Goal: Information Seeking & Learning: Learn about a topic

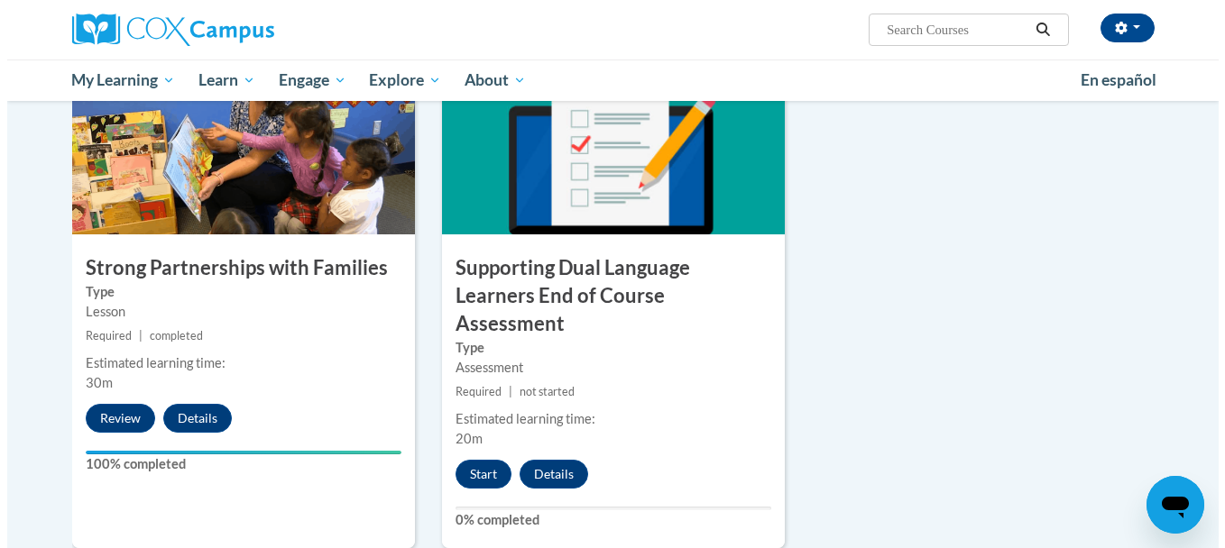
scroll to position [2057, 0]
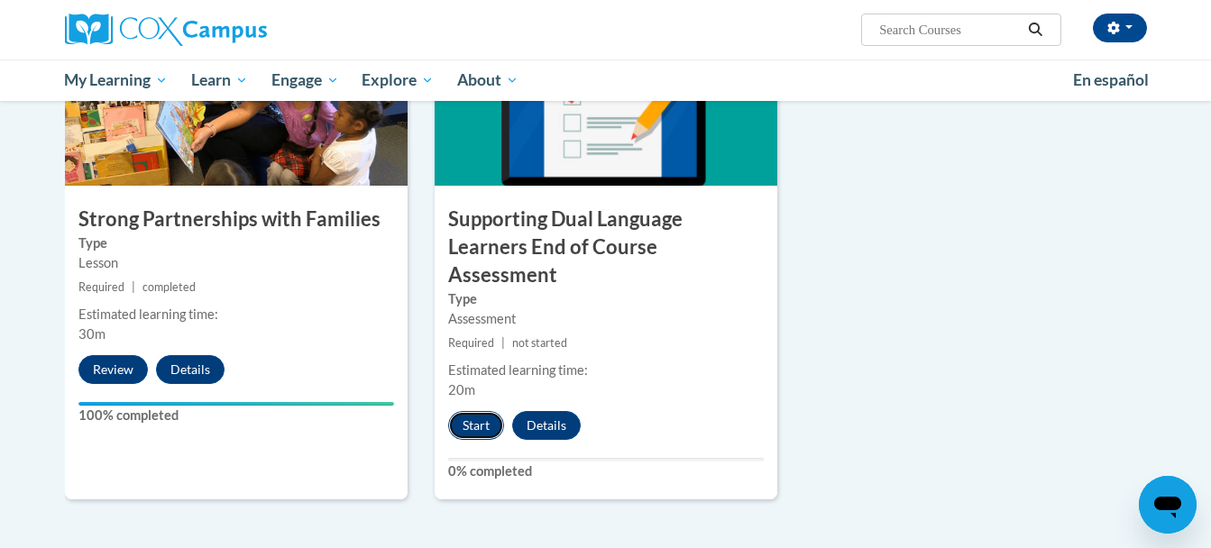
click at [477, 411] on button "Start" at bounding box center [476, 425] width 56 height 29
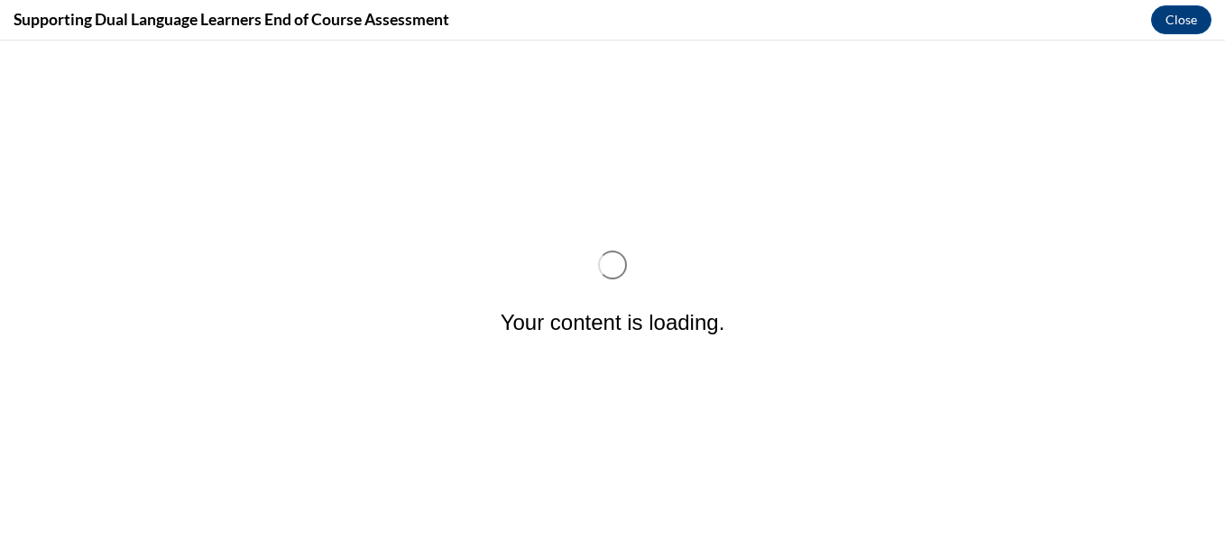
scroll to position [0, 0]
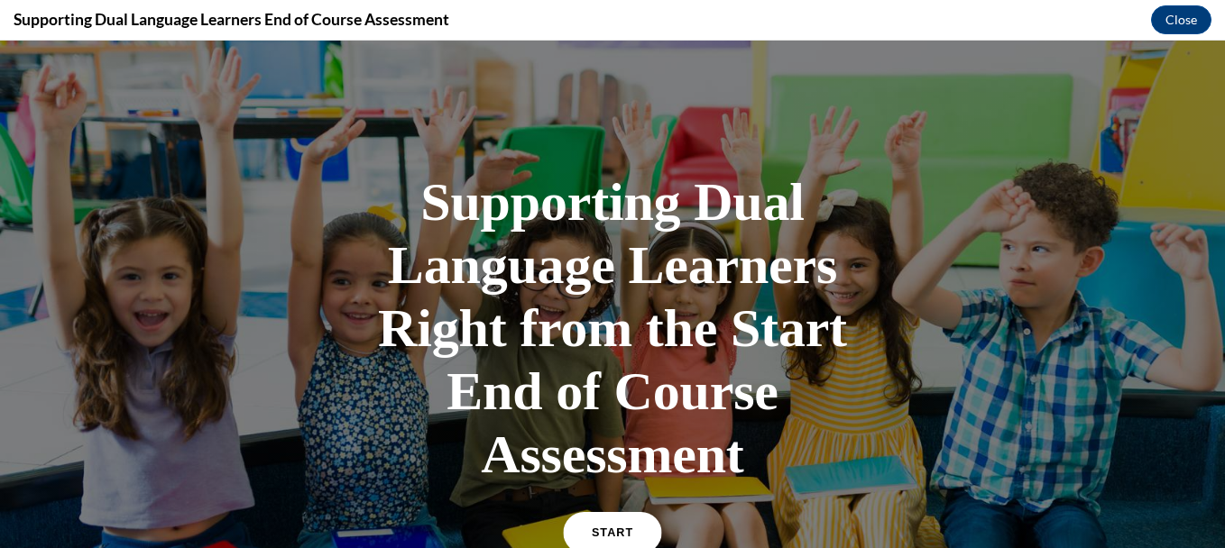
click at [612, 525] on link "START" at bounding box center [612, 532] width 98 height 41
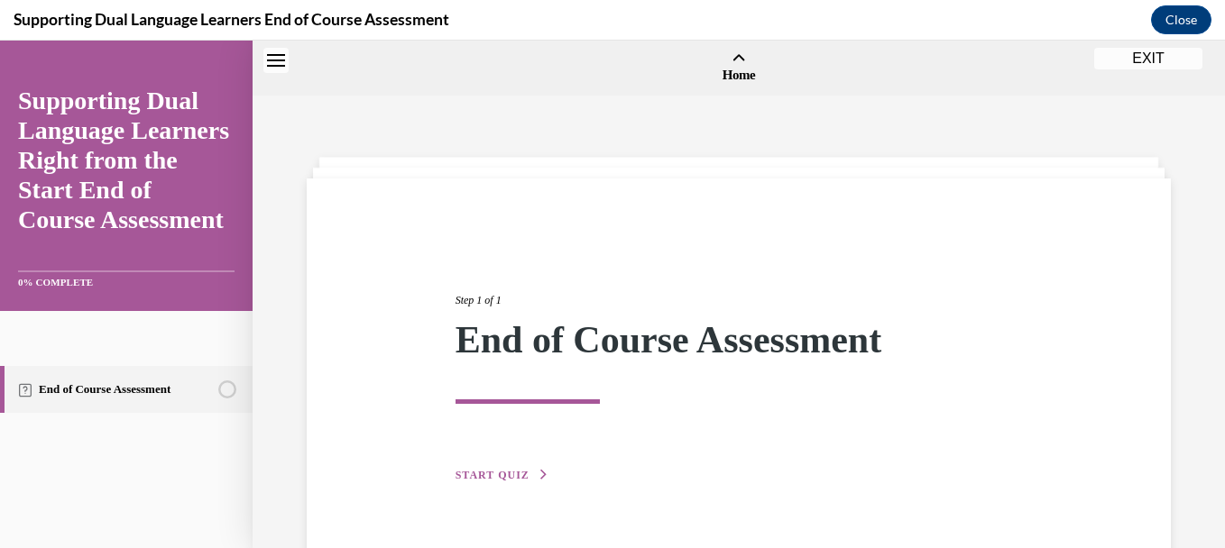
scroll to position [56, 0]
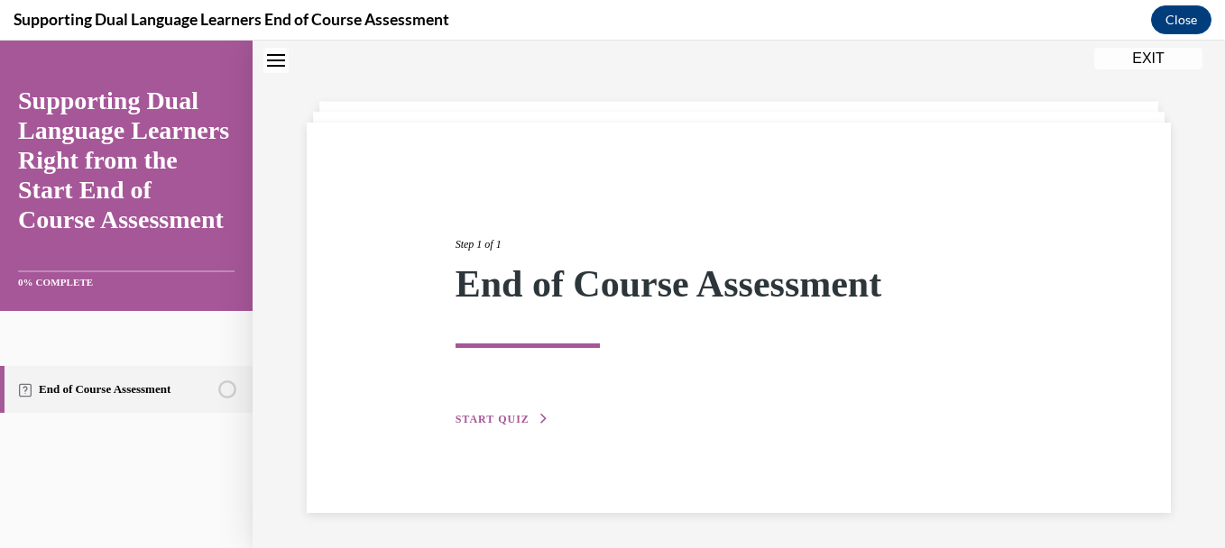
click at [497, 420] on span "START QUIZ" at bounding box center [493, 419] width 74 height 13
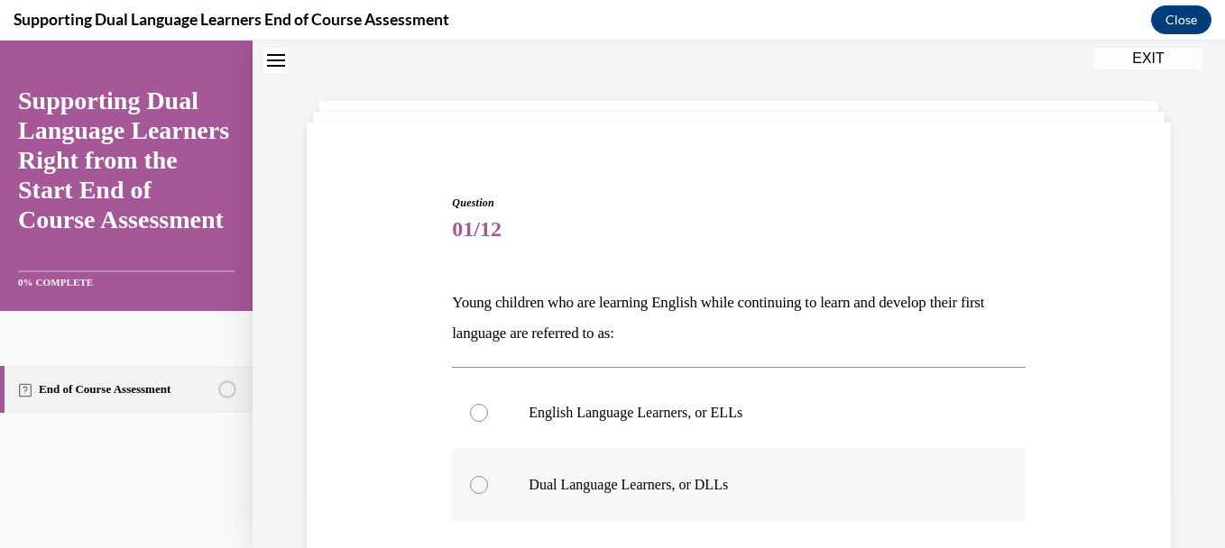
click at [477, 485] on div at bounding box center [479, 485] width 18 height 18
click at [477, 485] on input "Dual Language Learners, or DLLs" at bounding box center [479, 485] width 18 height 18
radio input "true"
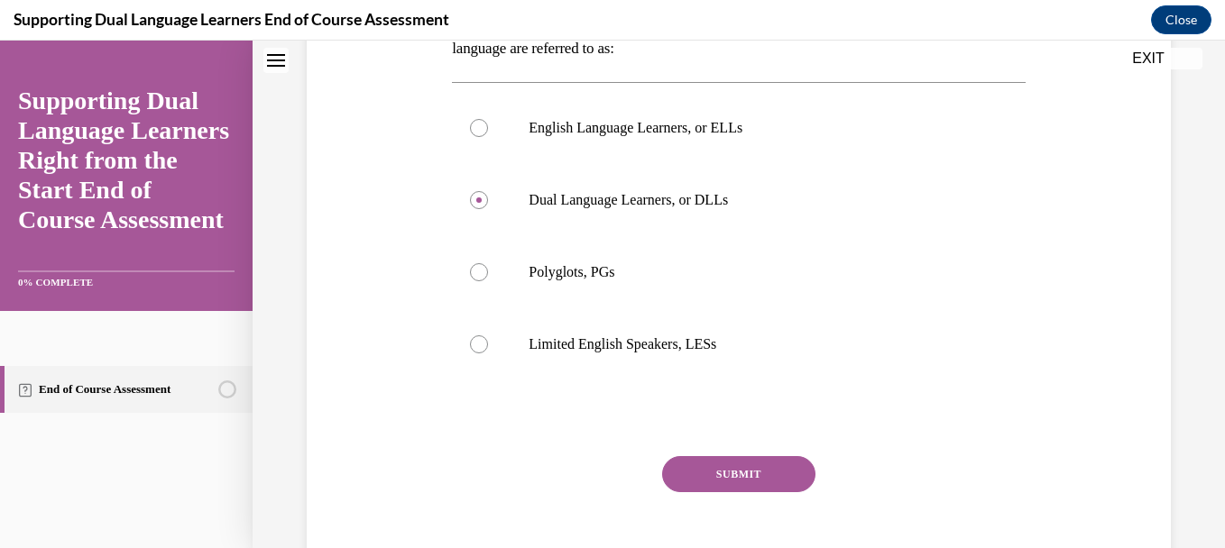
scroll to position [345, 0]
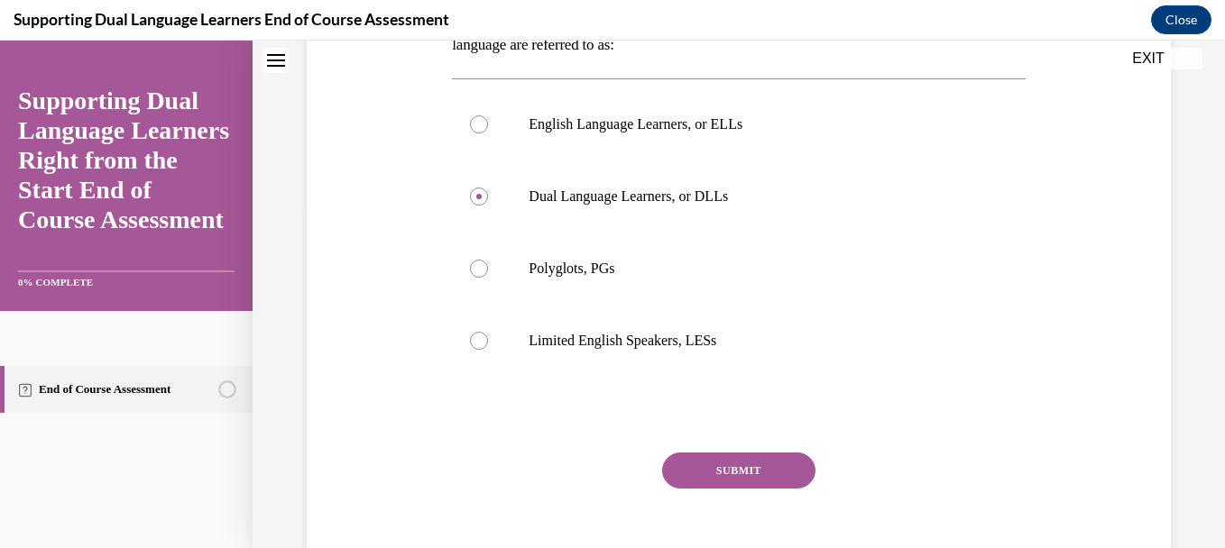
click at [711, 474] on button "SUBMIT" at bounding box center [738, 471] width 153 height 36
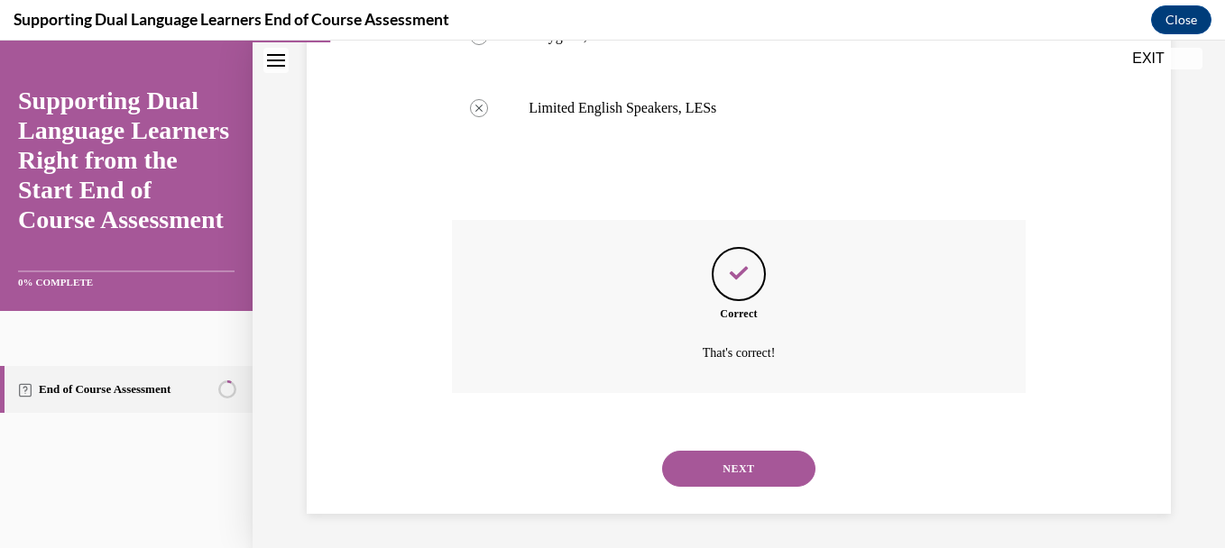
scroll to position [579, 0]
click at [711, 474] on button "NEXT" at bounding box center [738, 467] width 153 height 36
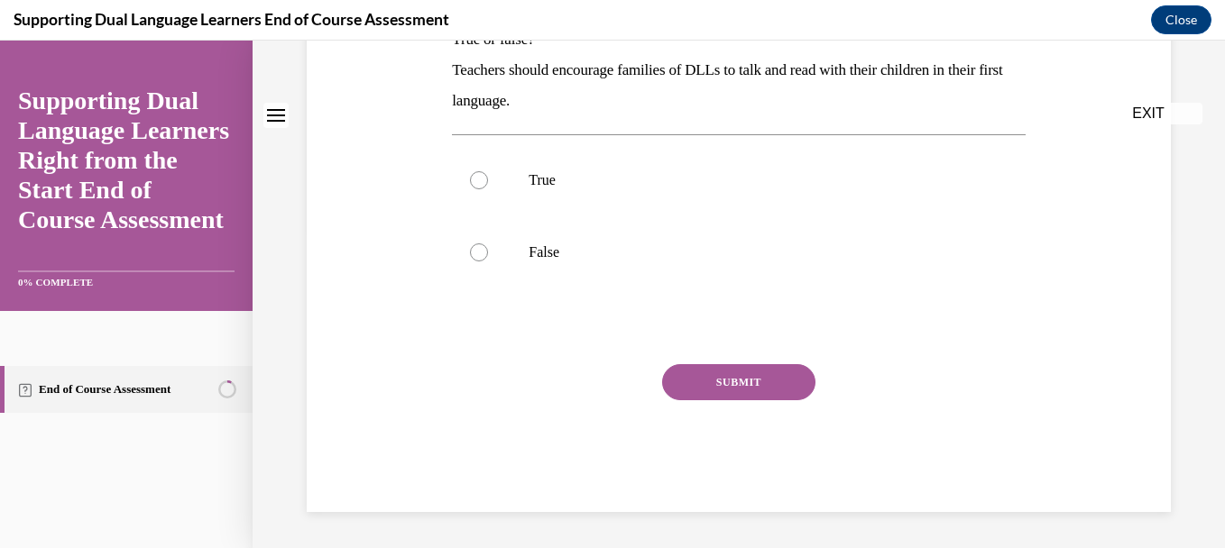
scroll to position [0, 0]
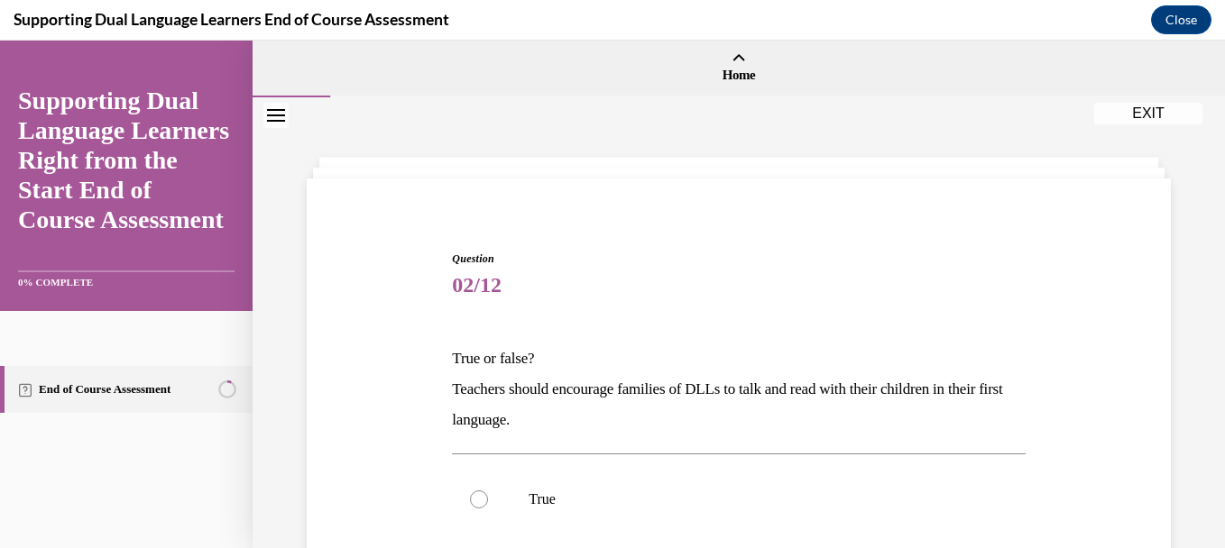
click at [711, 474] on label "True" at bounding box center [738, 500] width 573 height 72
click at [488, 491] on input "True" at bounding box center [479, 500] width 18 height 18
radio input "true"
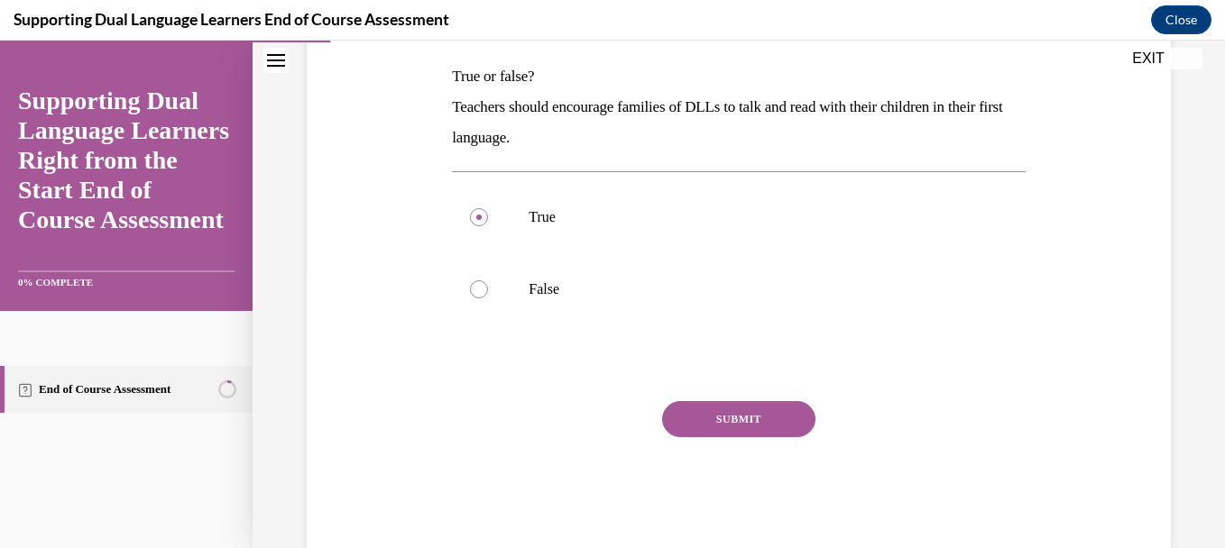
scroll to position [319, 0]
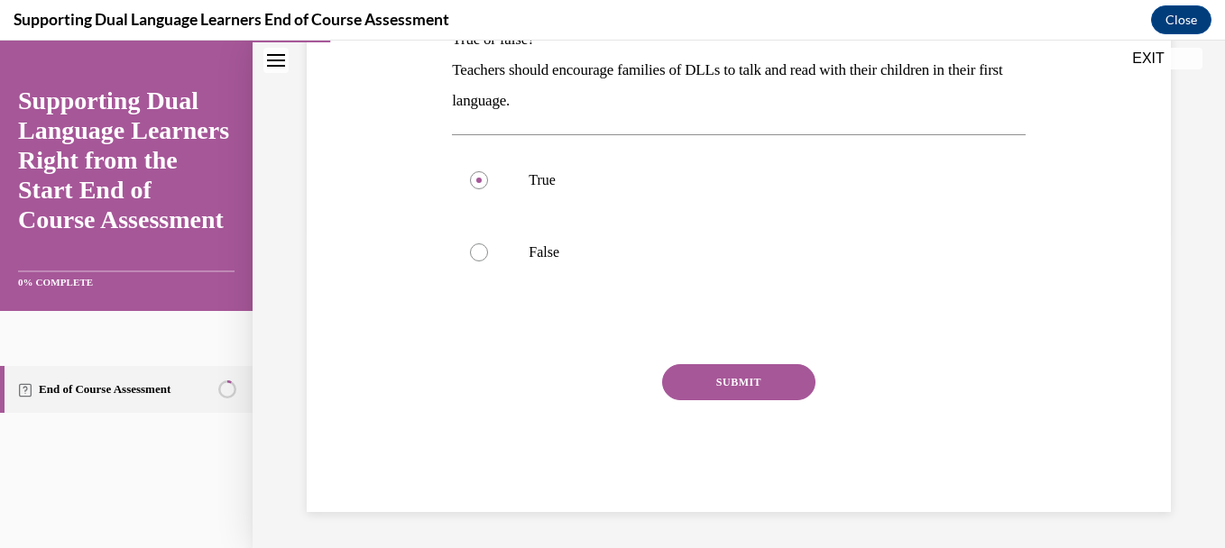
click at [747, 383] on button "SUBMIT" at bounding box center [738, 382] width 153 height 36
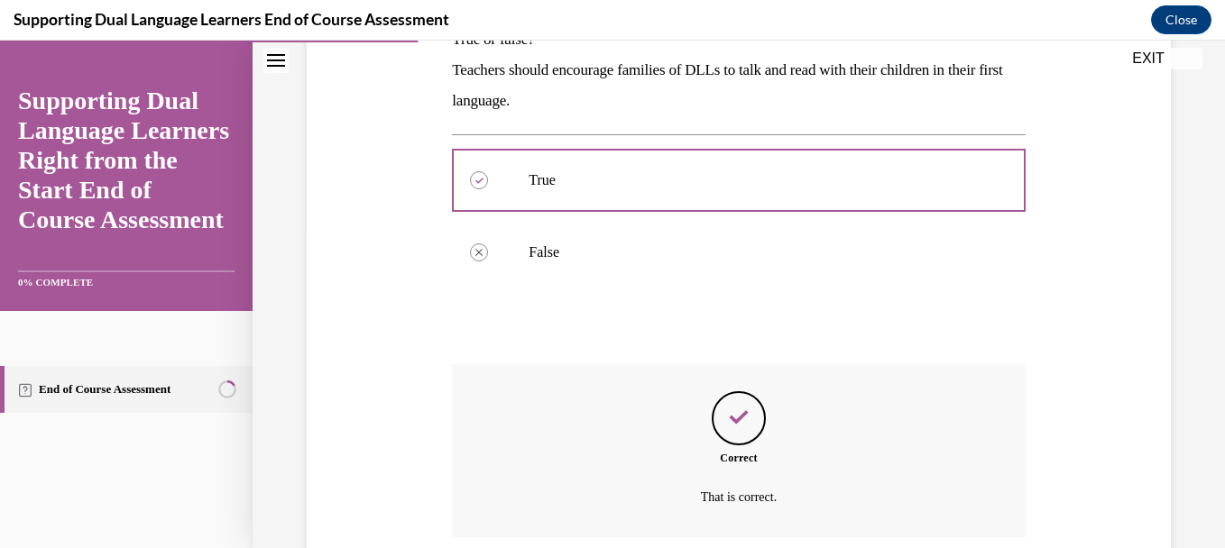
scroll to position [465, 0]
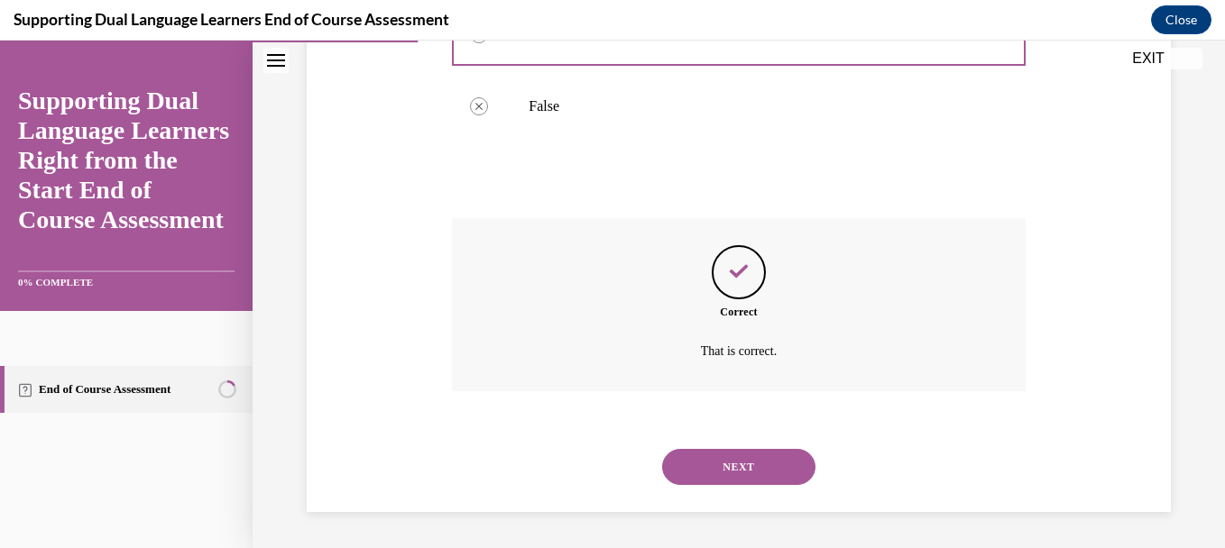
click at [707, 469] on button "NEXT" at bounding box center [738, 467] width 153 height 36
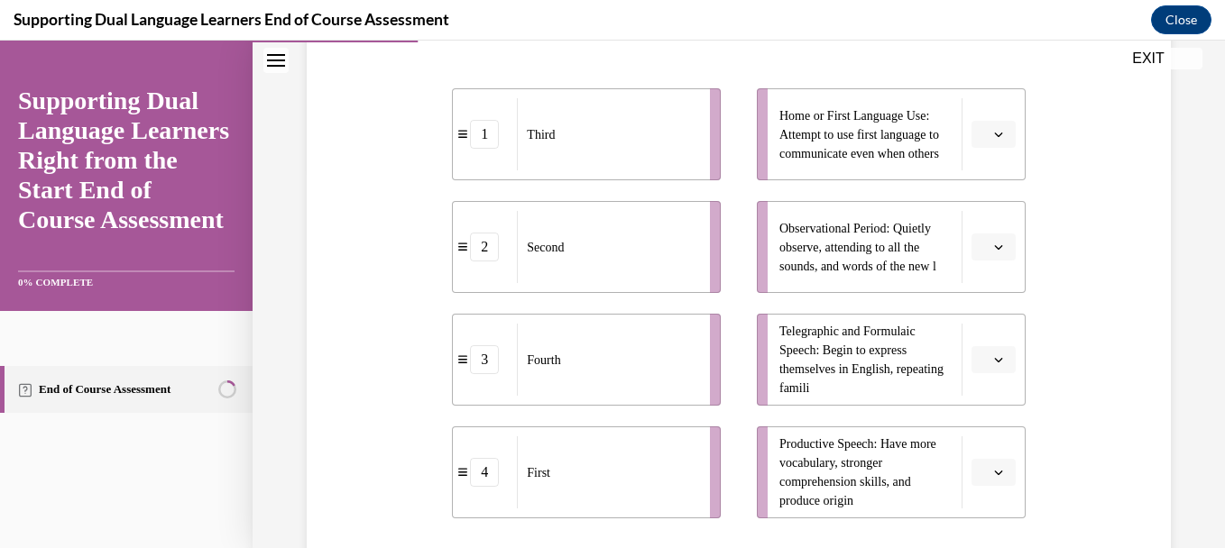
scroll to position [397, 0]
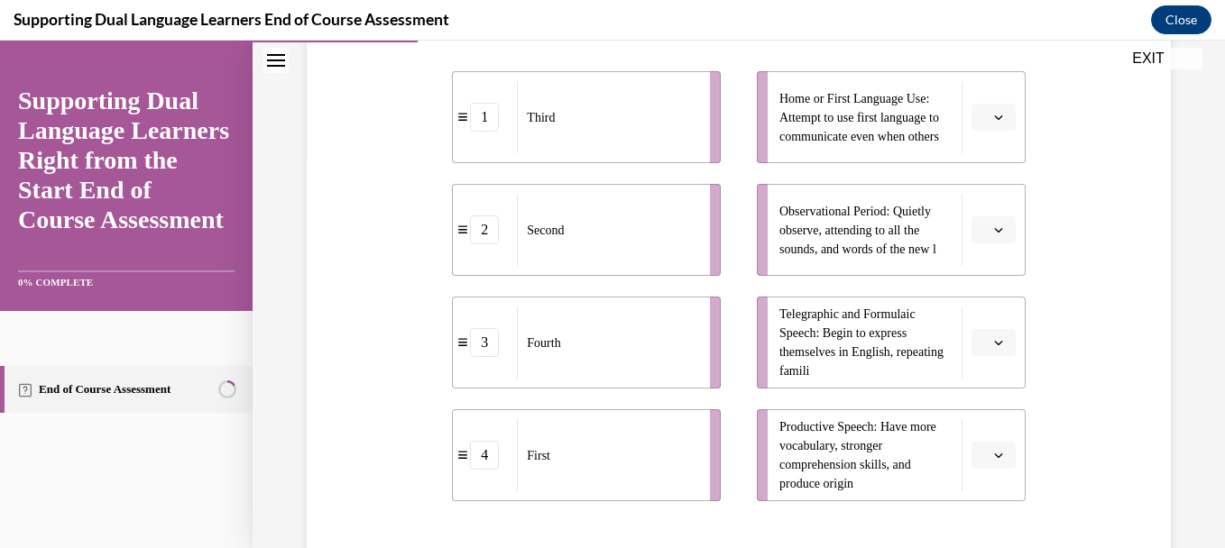
click at [994, 115] on icon "button" at bounding box center [998, 117] width 9 height 9
click at [983, 186] on div "1" at bounding box center [979, 194] width 45 height 36
click at [994, 231] on icon "button" at bounding box center [998, 230] width 8 height 5
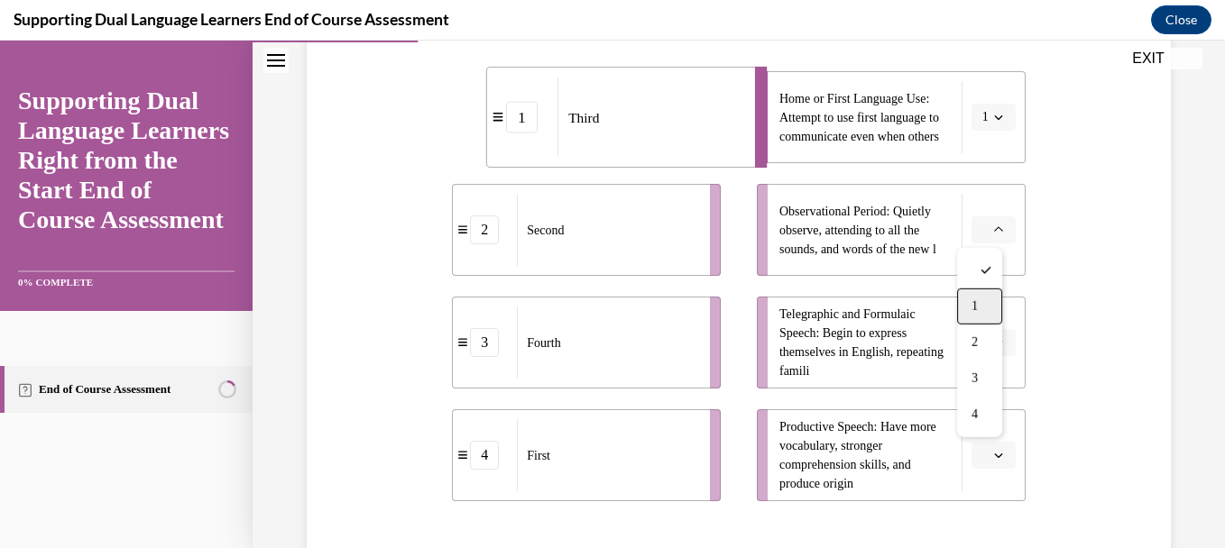
click at [972, 313] on span "1" at bounding box center [975, 306] width 6 height 14
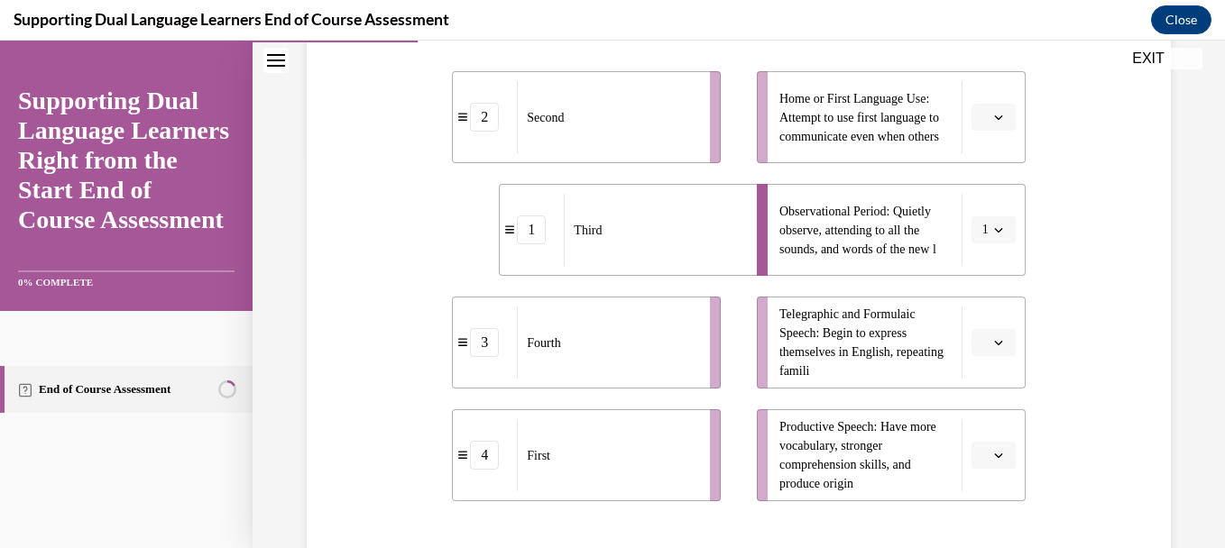
click at [994, 115] on icon "button" at bounding box center [998, 117] width 9 height 9
click at [975, 223] on span "2" at bounding box center [975, 230] width 6 height 14
click at [994, 341] on icon "button" at bounding box center [998, 342] width 9 height 9
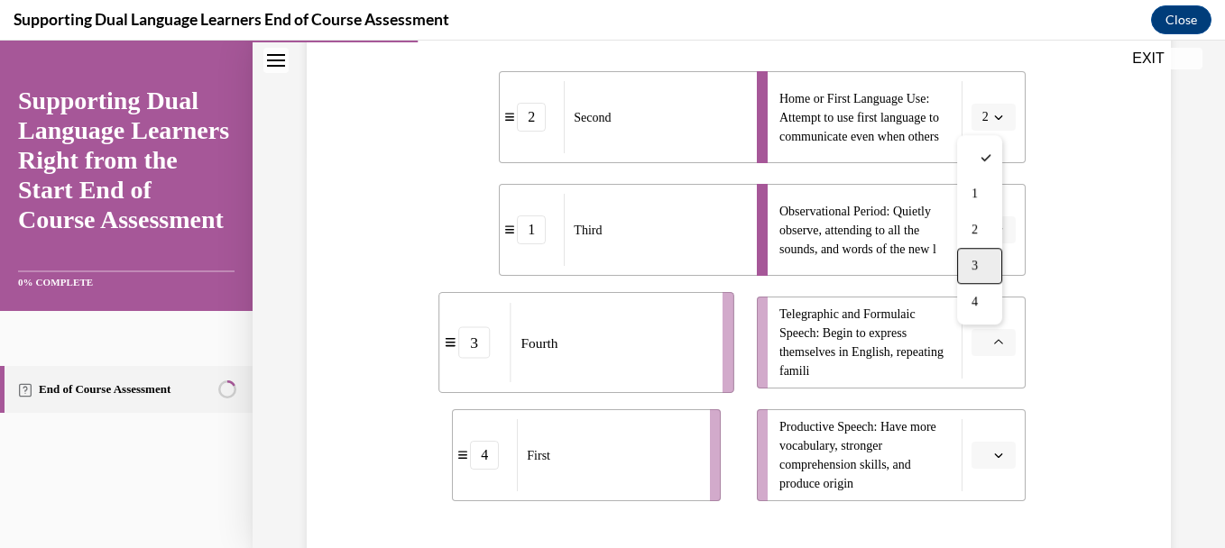
click at [973, 261] on span "3" at bounding box center [975, 266] width 6 height 14
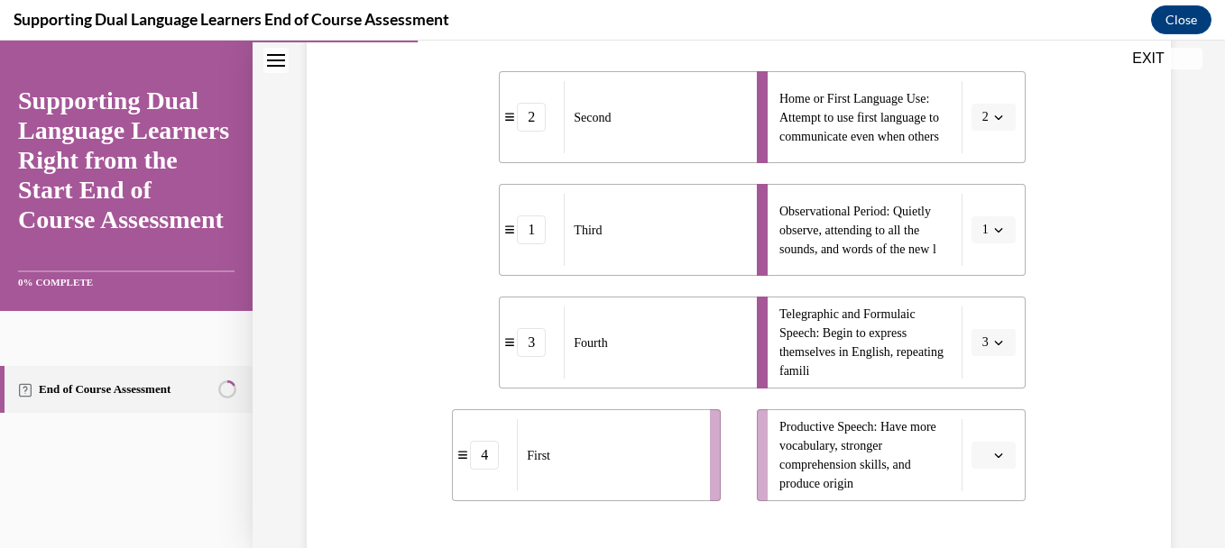
click at [992, 453] on span "button" at bounding box center [998, 455] width 13 height 13
click at [990, 419] on div "4" at bounding box center [979, 415] width 45 height 36
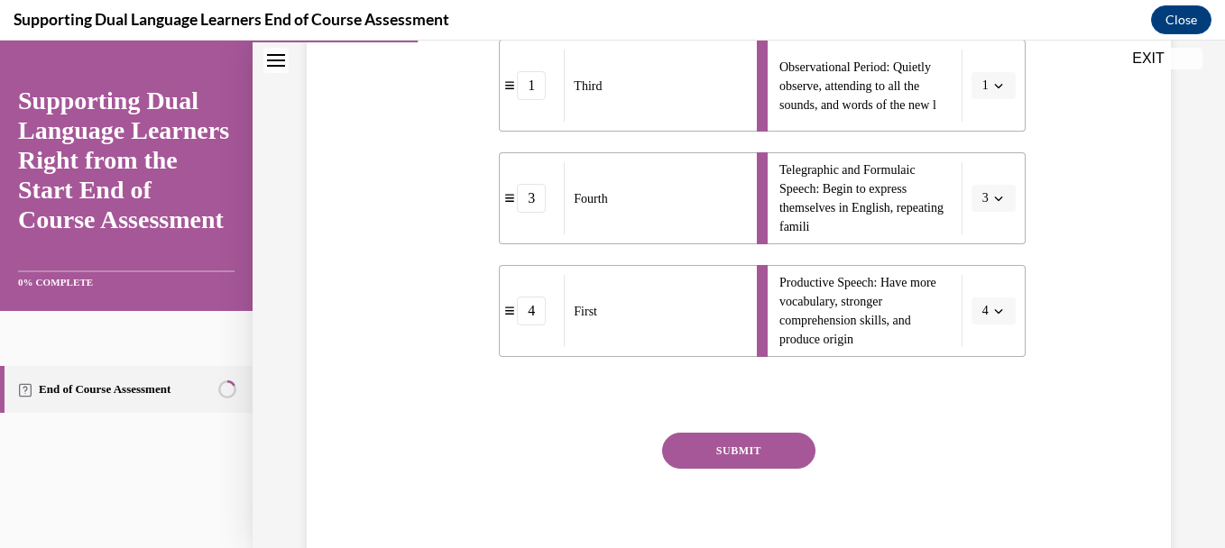
scroll to position [610, 0]
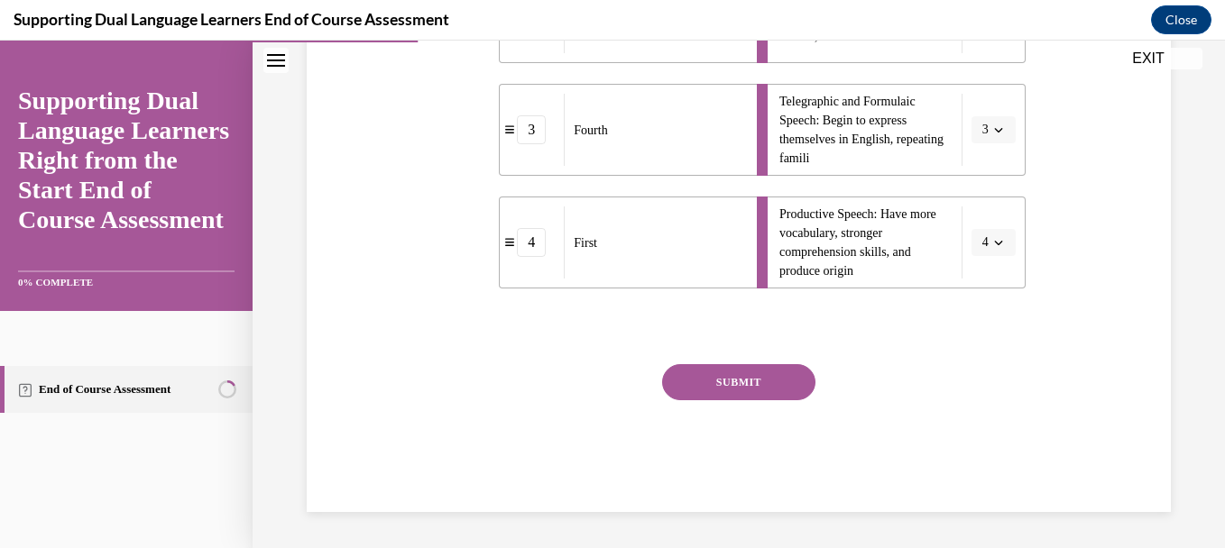
click at [718, 382] on button "SUBMIT" at bounding box center [738, 382] width 153 height 36
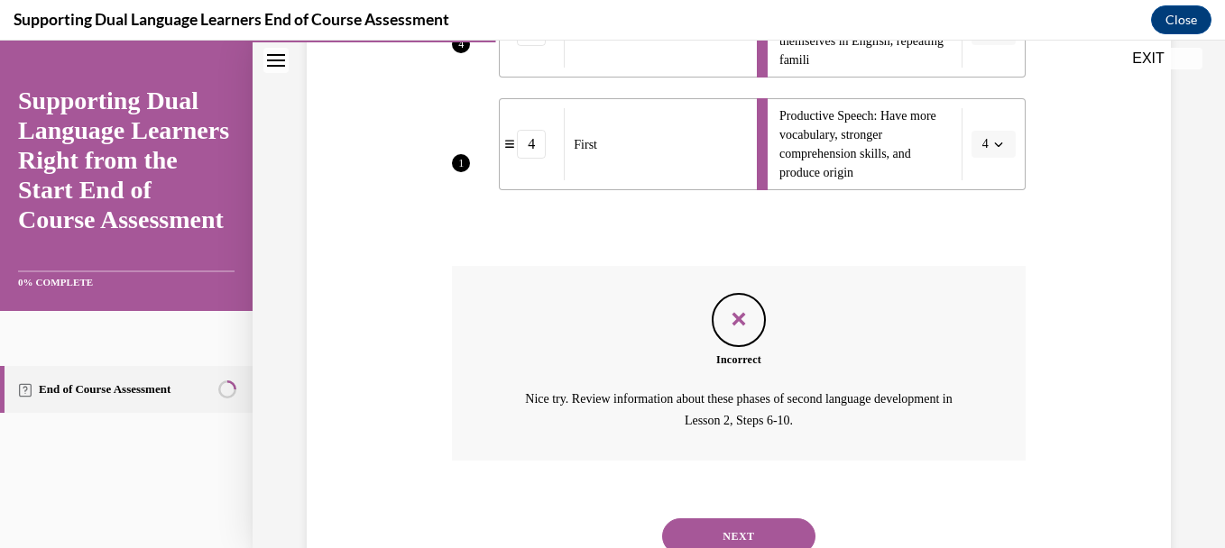
scroll to position [742, 0]
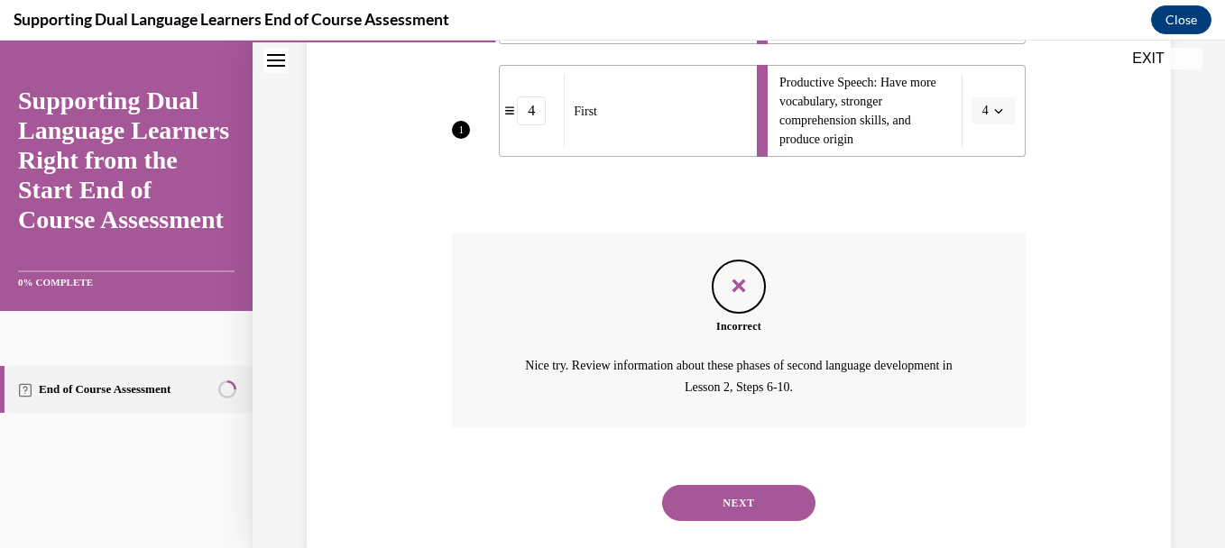
click at [723, 491] on button "NEXT" at bounding box center [738, 503] width 153 height 36
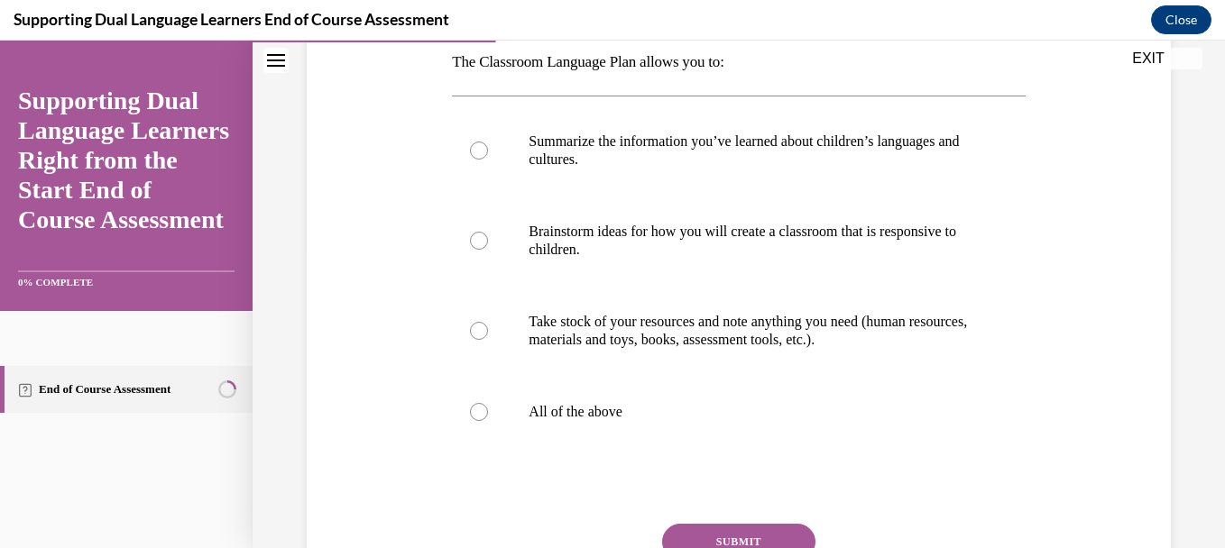
scroll to position [289, 0]
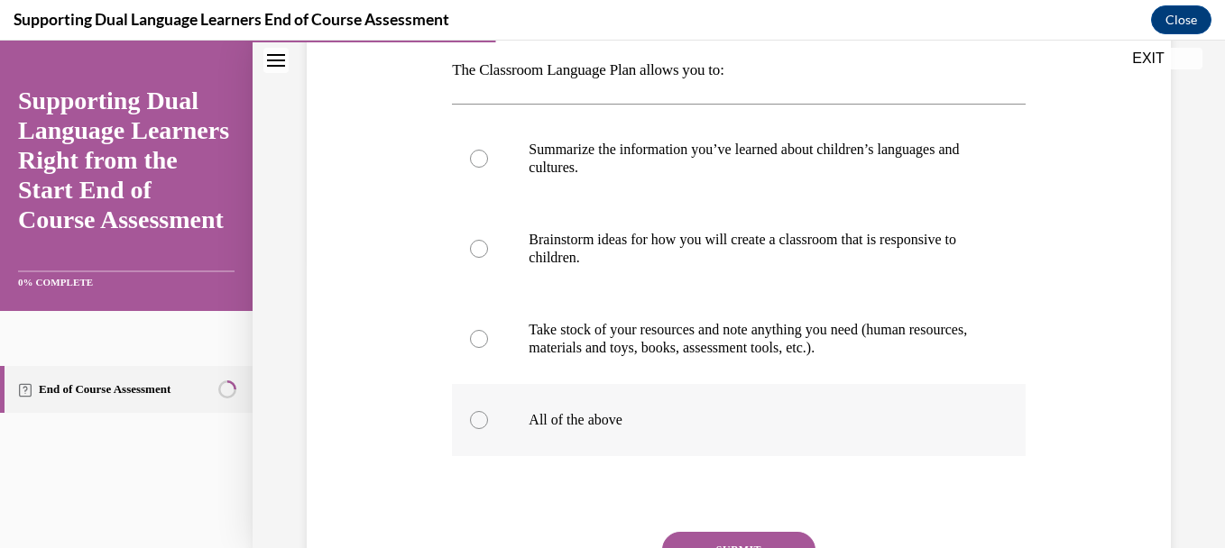
click at [475, 422] on div at bounding box center [479, 420] width 18 height 18
click at [475, 422] on input "All of the above" at bounding box center [479, 420] width 18 height 18
radio input "true"
click at [751, 534] on button "SUBMIT" at bounding box center [738, 550] width 153 height 36
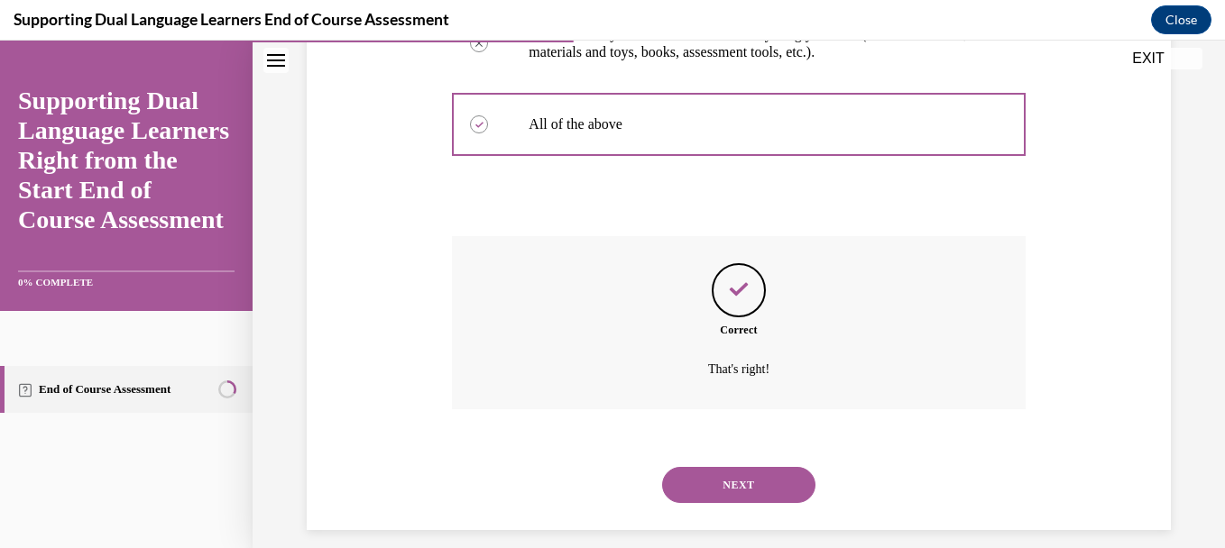
scroll to position [603, 0]
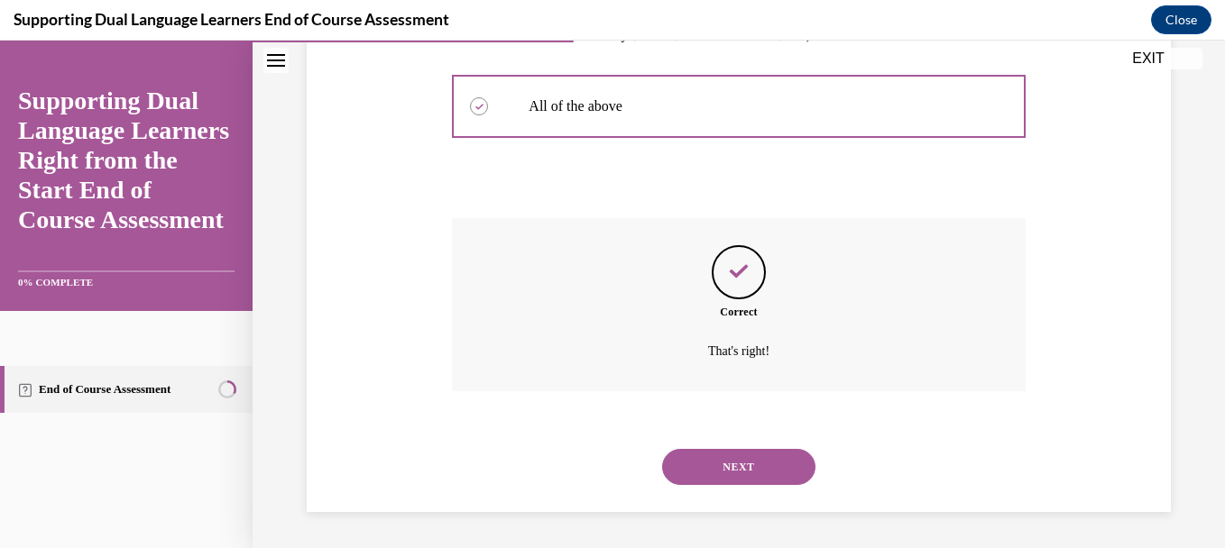
click at [742, 467] on button "NEXT" at bounding box center [738, 467] width 153 height 36
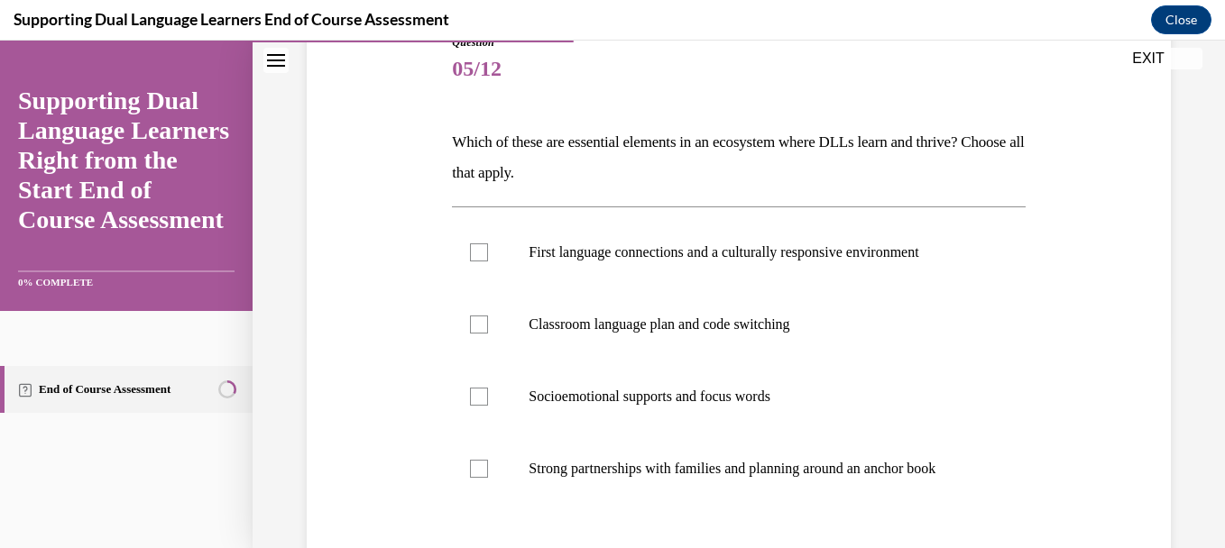
scroll to position [253, 0]
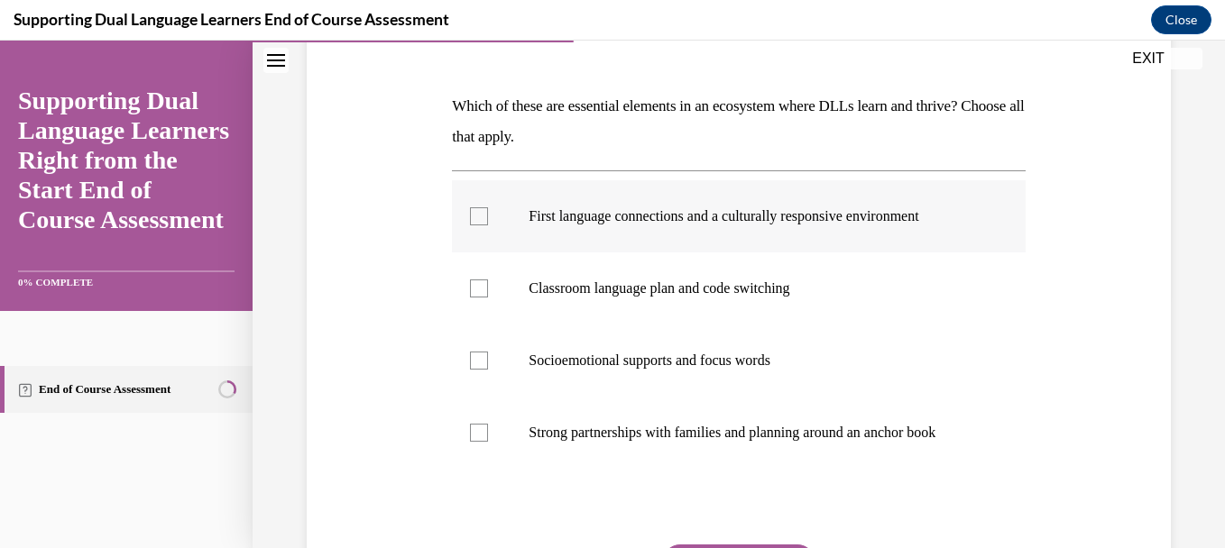
click at [474, 211] on div at bounding box center [479, 216] width 18 height 18
click at [474, 211] on input "First language connections and a culturally responsive environment" at bounding box center [479, 216] width 18 height 18
checkbox input "true"
click at [481, 428] on div at bounding box center [479, 433] width 18 height 18
click at [481, 428] on input "Strong partnerships with families and planning around an anchor book" at bounding box center [479, 433] width 18 height 18
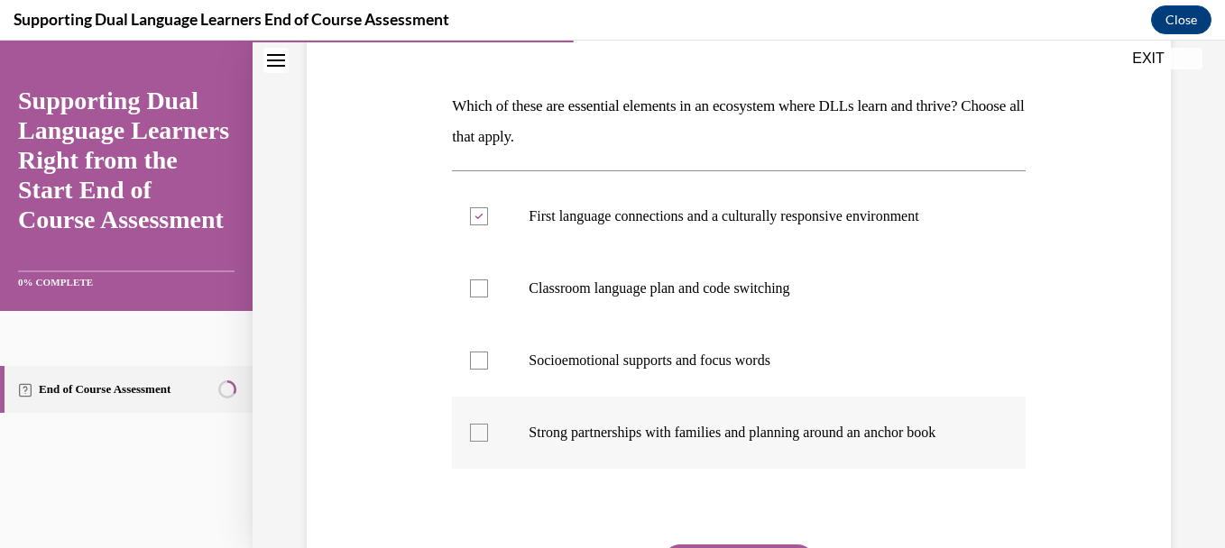
checkbox input "true"
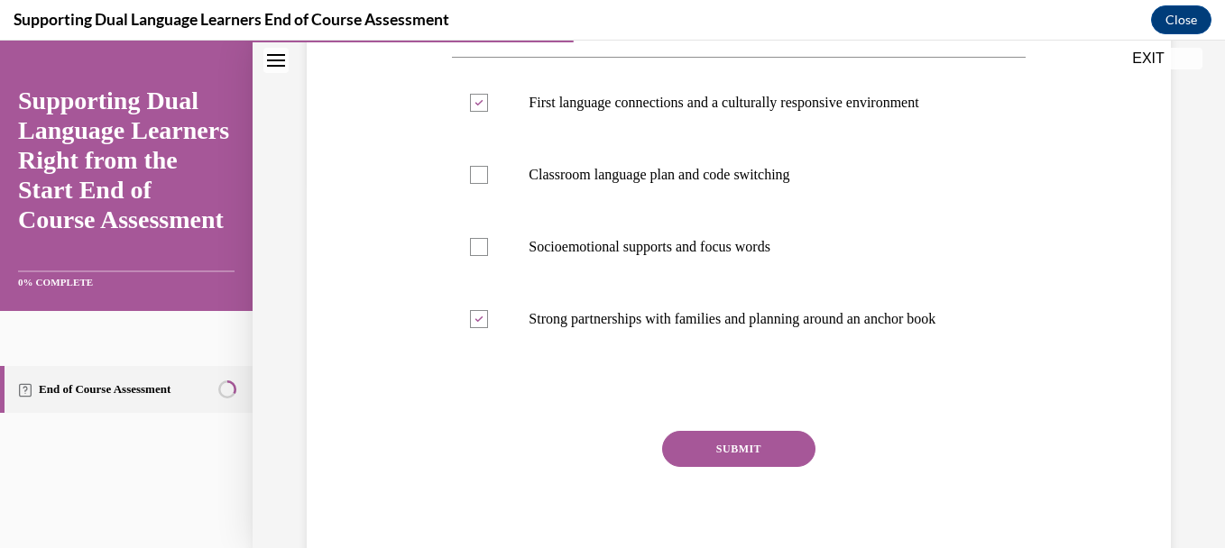
scroll to position [397, 0]
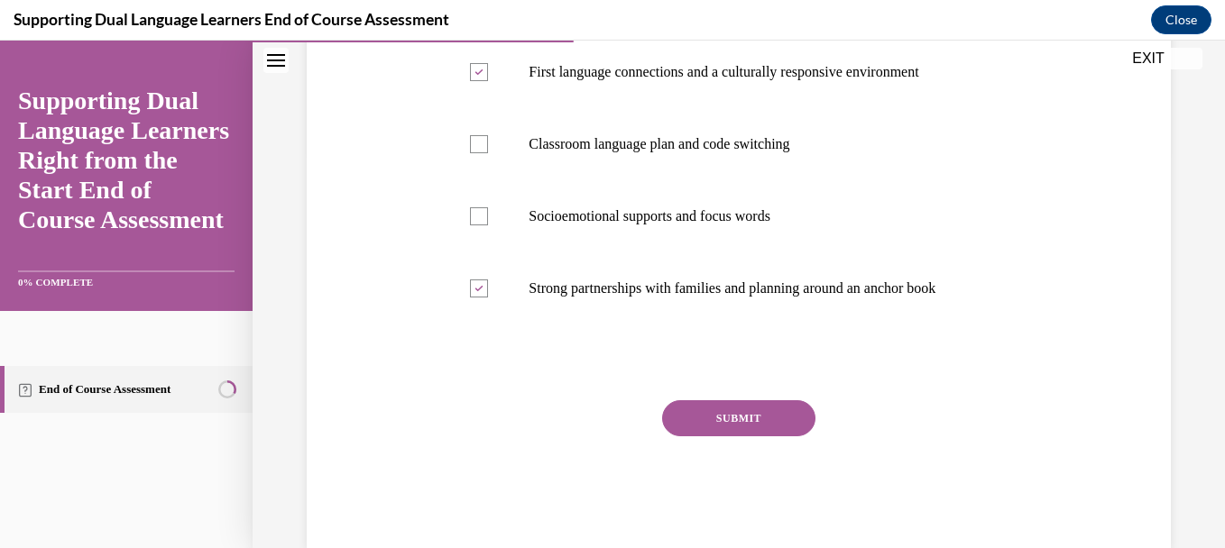
click at [736, 417] on button "SUBMIT" at bounding box center [738, 419] width 153 height 36
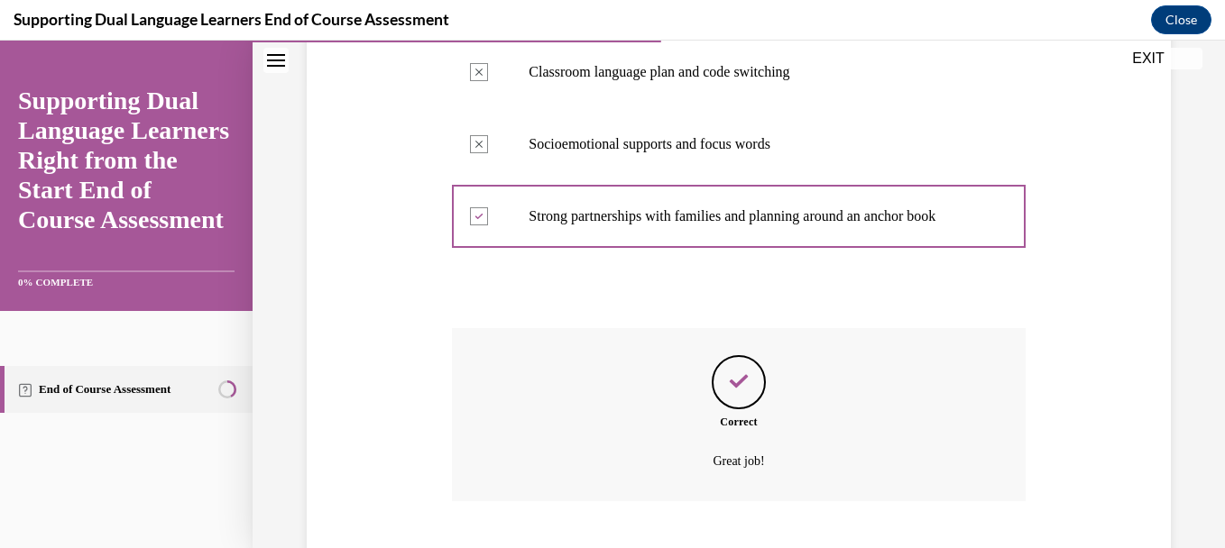
scroll to position [579, 0]
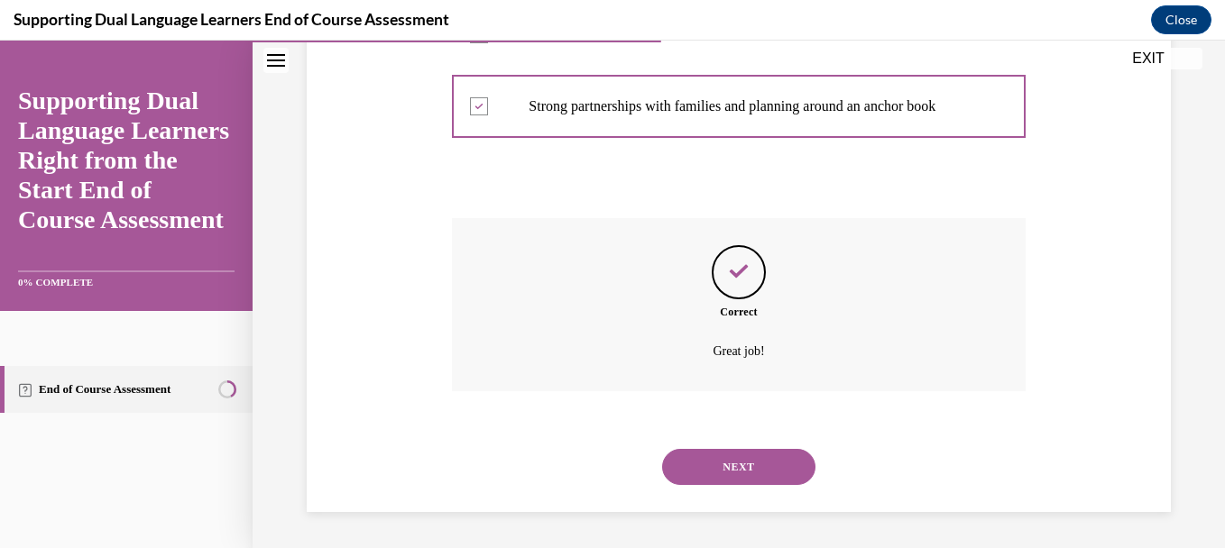
click at [742, 467] on button "NEXT" at bounding box center [738, 467] width 153 height 36
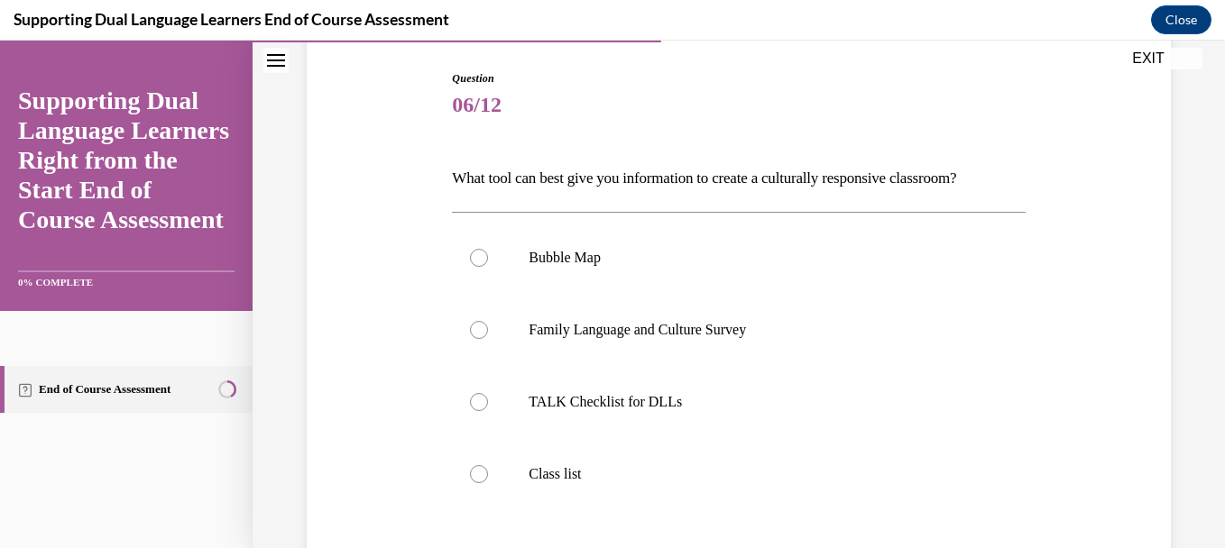
scroll to position [216, 0]
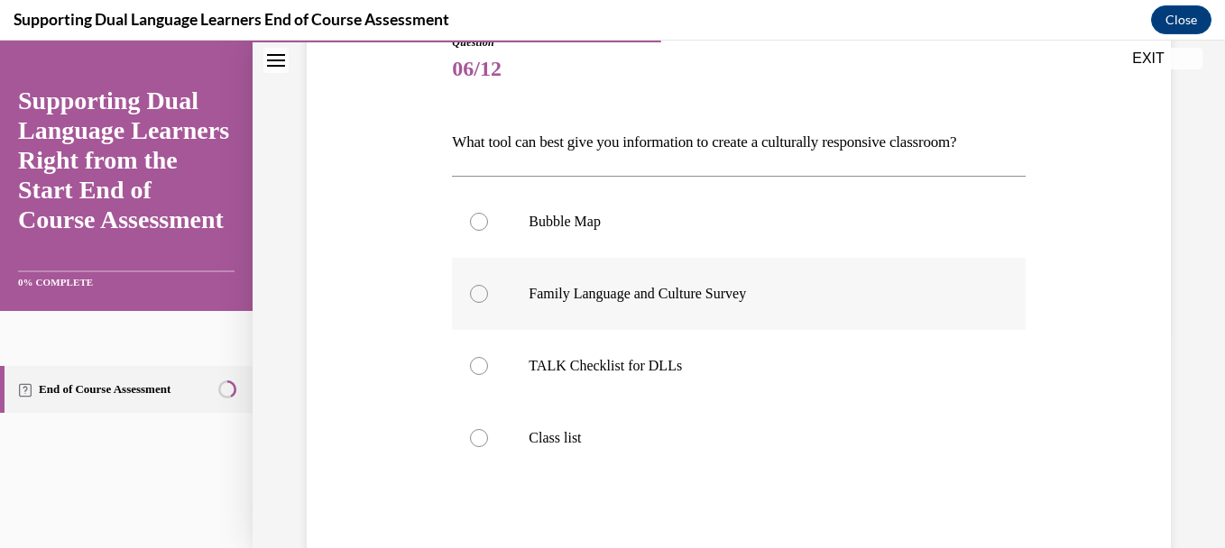
click at [484, 294] on div at bounding box center [479, 294] width 18 height 18
click at [484, 294] on input "Family Language and Culture Survey" at bounding box center [479, 294] width 18 height 18
radio input "true"
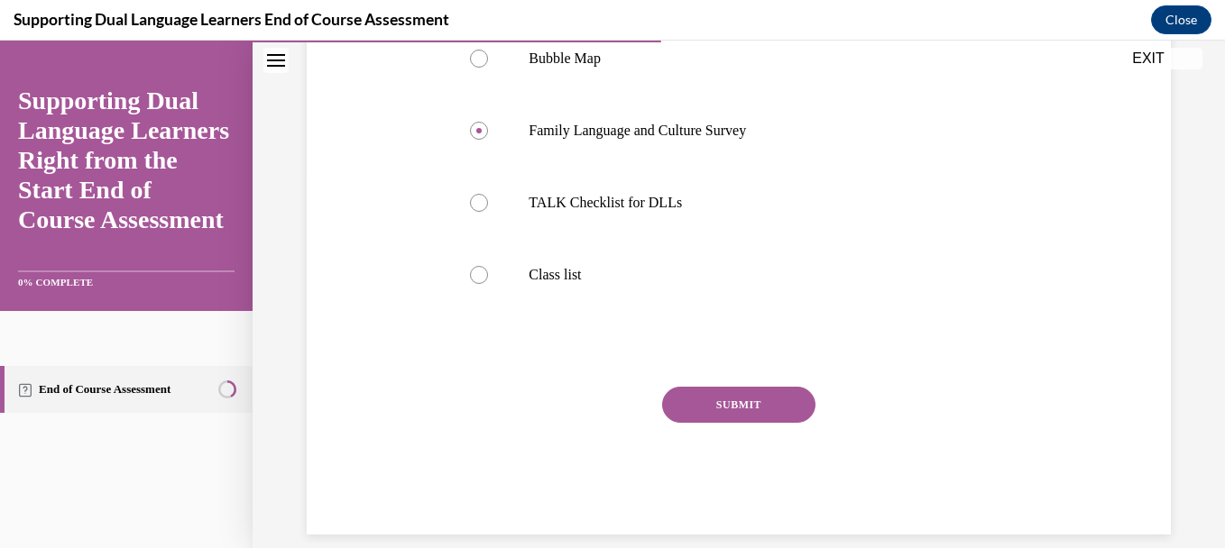
scroll to position [402, 0]
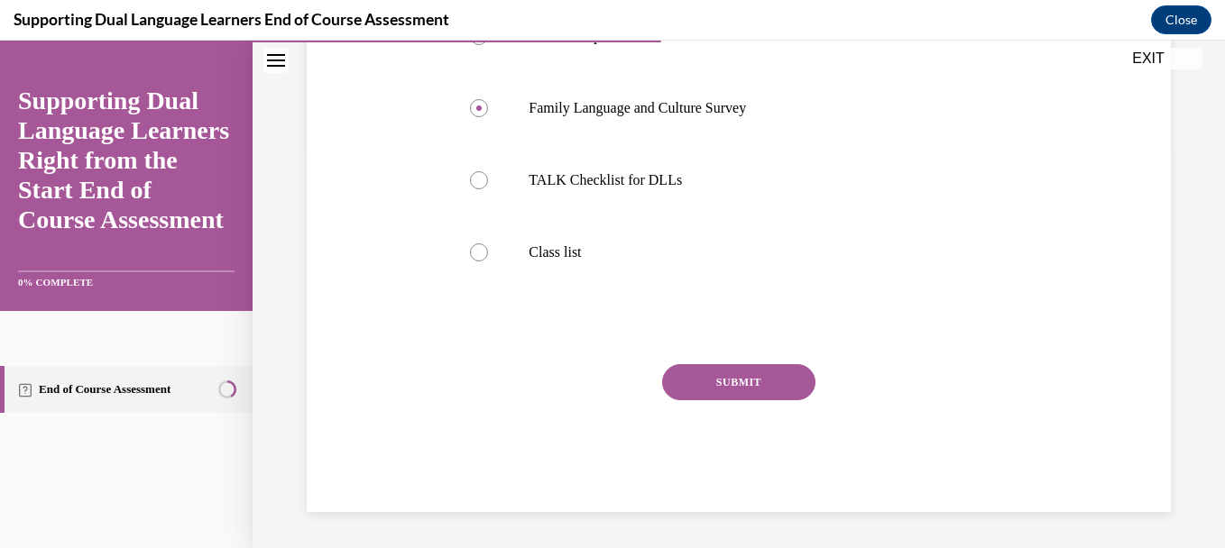
click at [747, 382] on button "SUBMIT" at bounding box center [738, 382] width 153 height 36
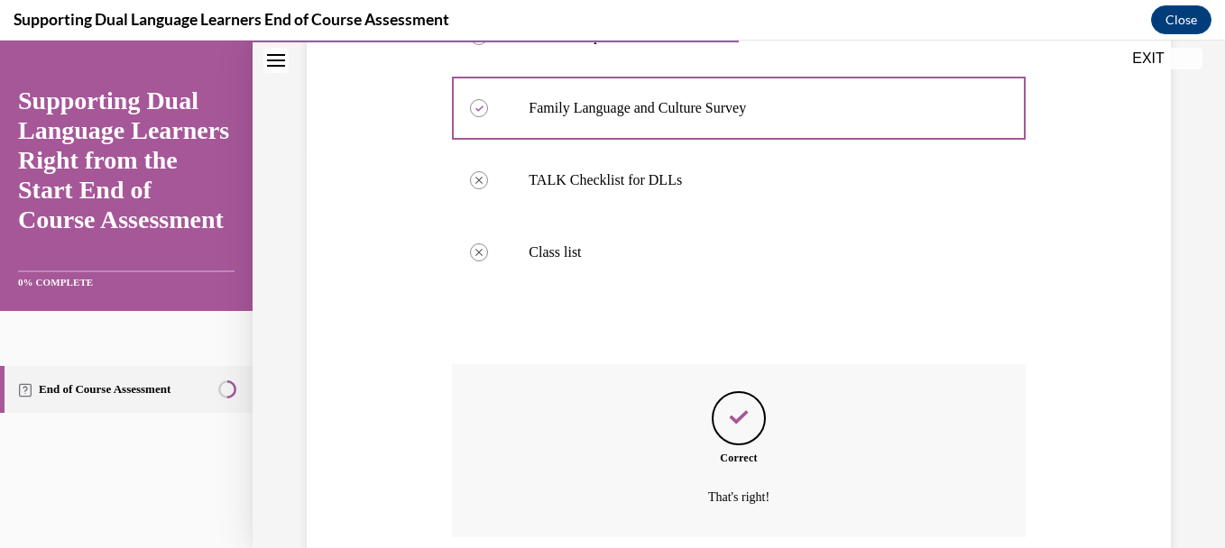
scroll to position [548, 0]
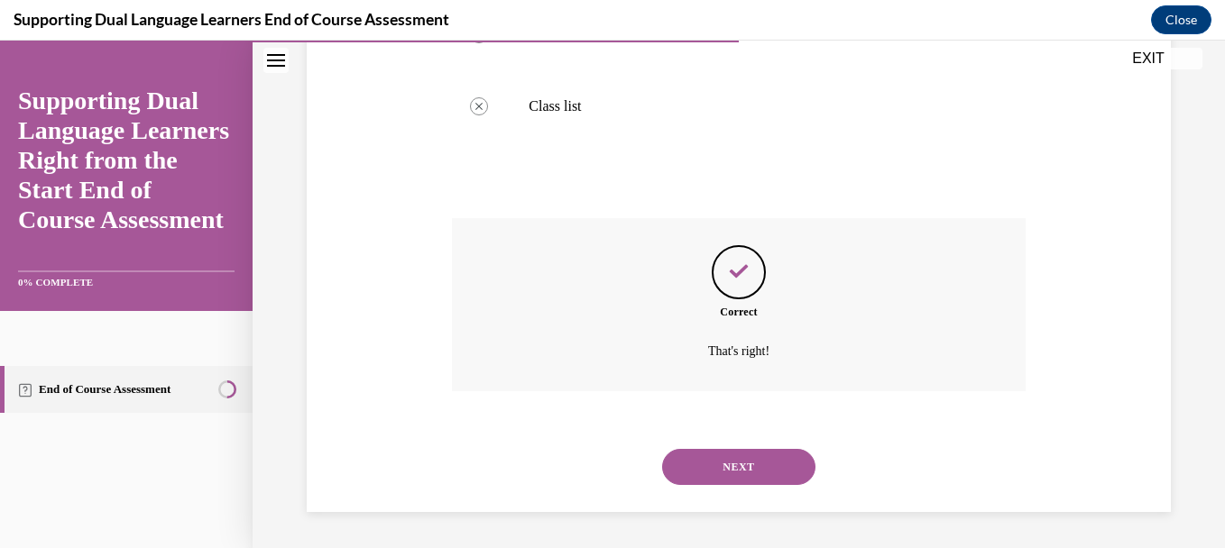
click at [730, 466] on button "NEXT" at bounding box center [738, 467] width 153 height 36
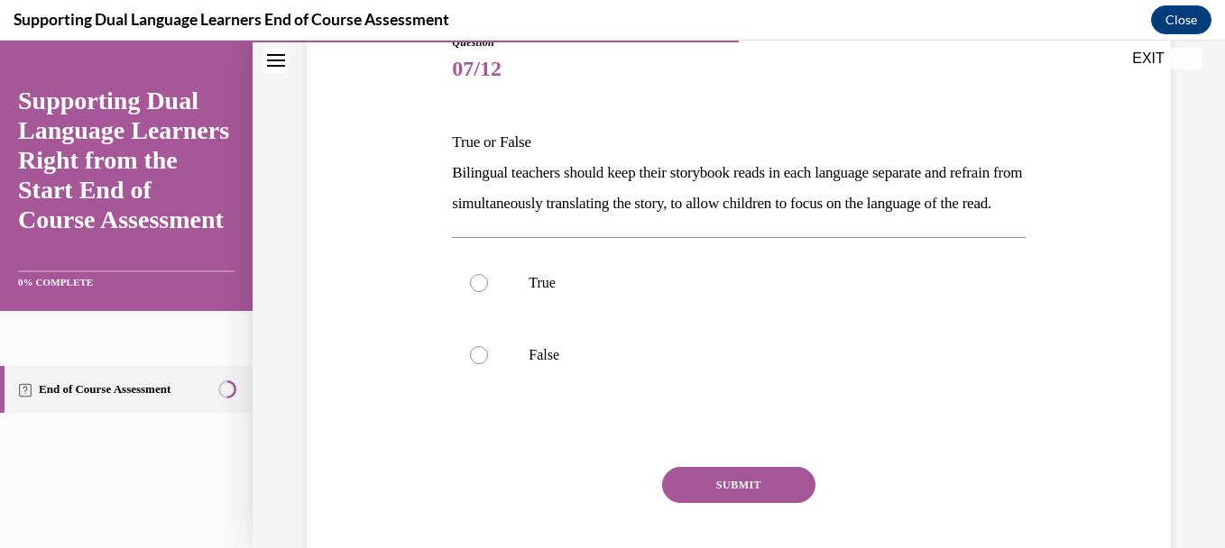
scroll to position [253, 0]
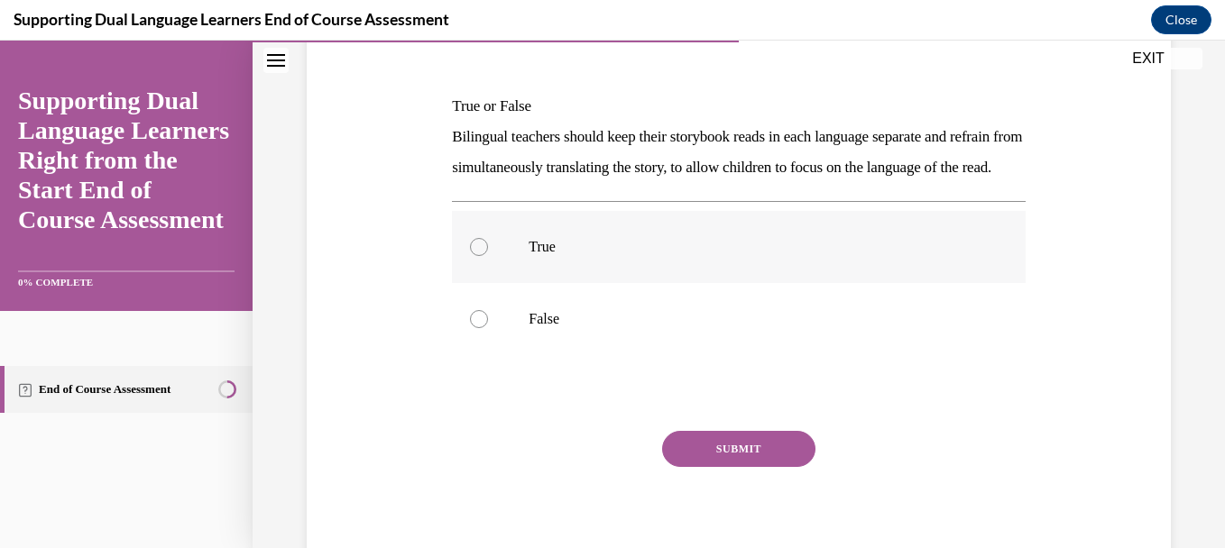
click at [474, 256] on div at bounding box center [479, 247] width 18 height 18
click at [474, 256] on input "True" at bounding box center [479, 247] width 18 height 18
radio input "true"
click at [734, 467] on button "SUBMIT" at bounding box center [738, 449] width 153 height 36
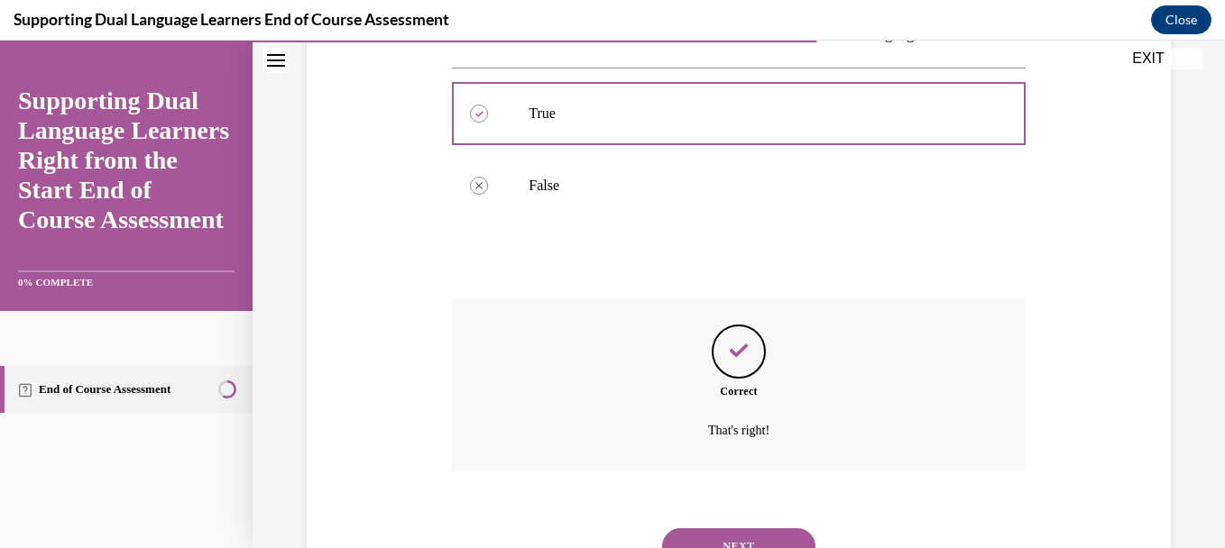
scroll to position [496, 0]
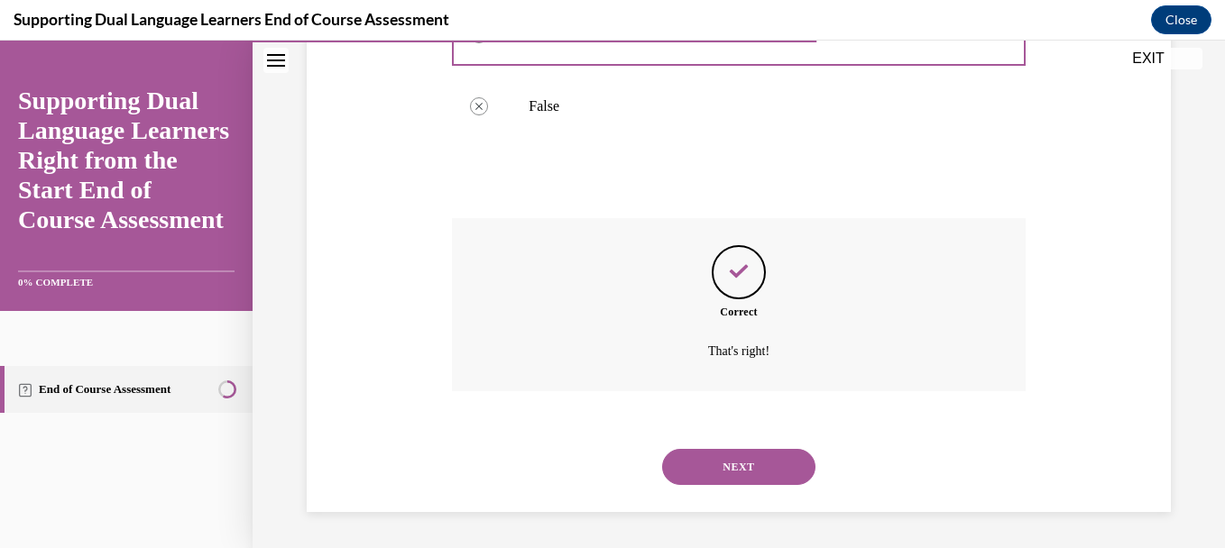
click at [734, 471] on button "NEXT" at bounding box center [738, 467] width 153 height 36
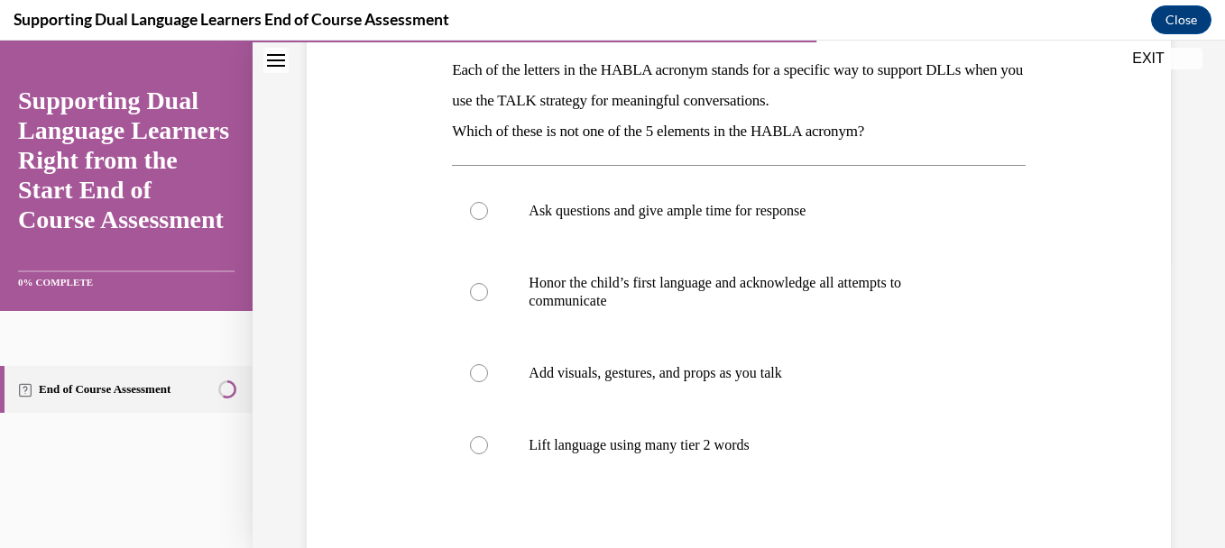
scroll to position [325, 0]
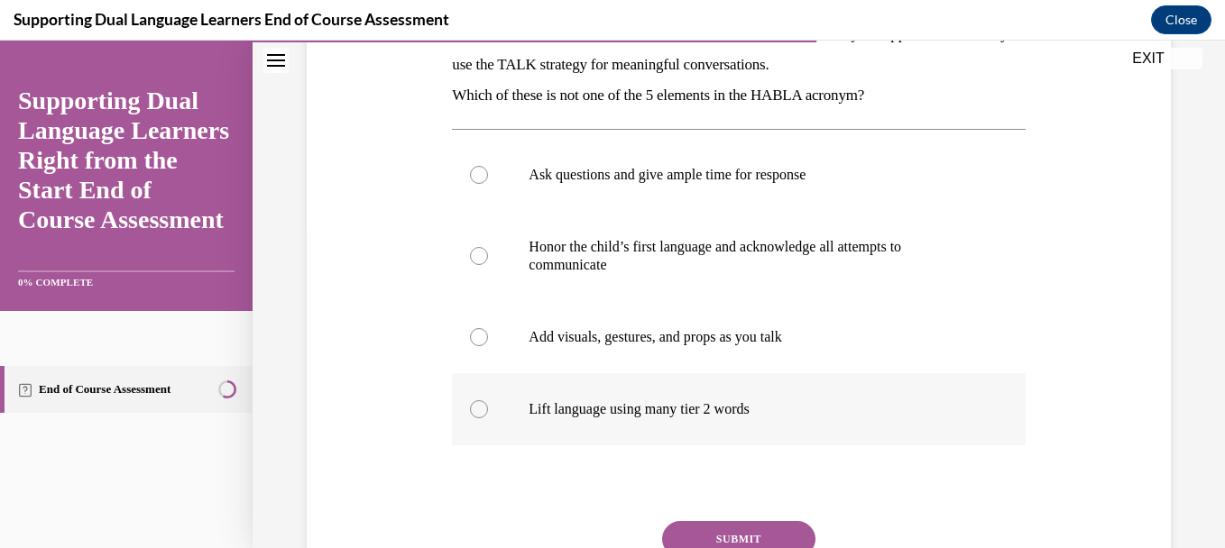
click at [474, 409] on div at bounding box center [479, 410] width 18 height 18
click at [474, 409] on input "Lift language using many tier 2 words" at bounding box center [479, 410] width 18 height 18
radio input "true"
click at [725, 530] on button "SUBMIT" at bounding box center [738, 539] width 153 height 36
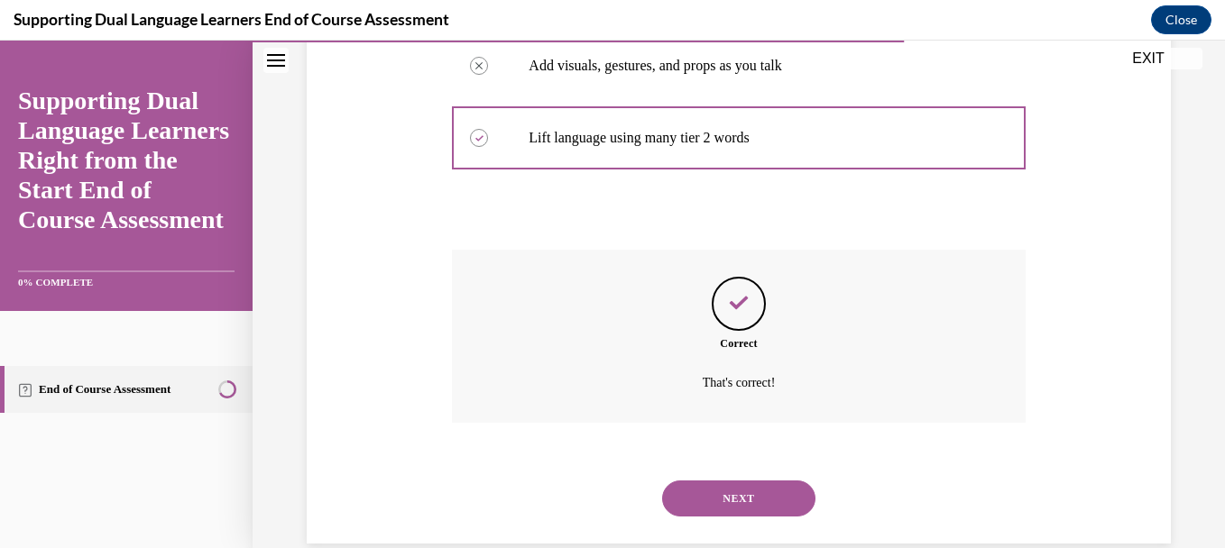
scroll to position [628, 0]
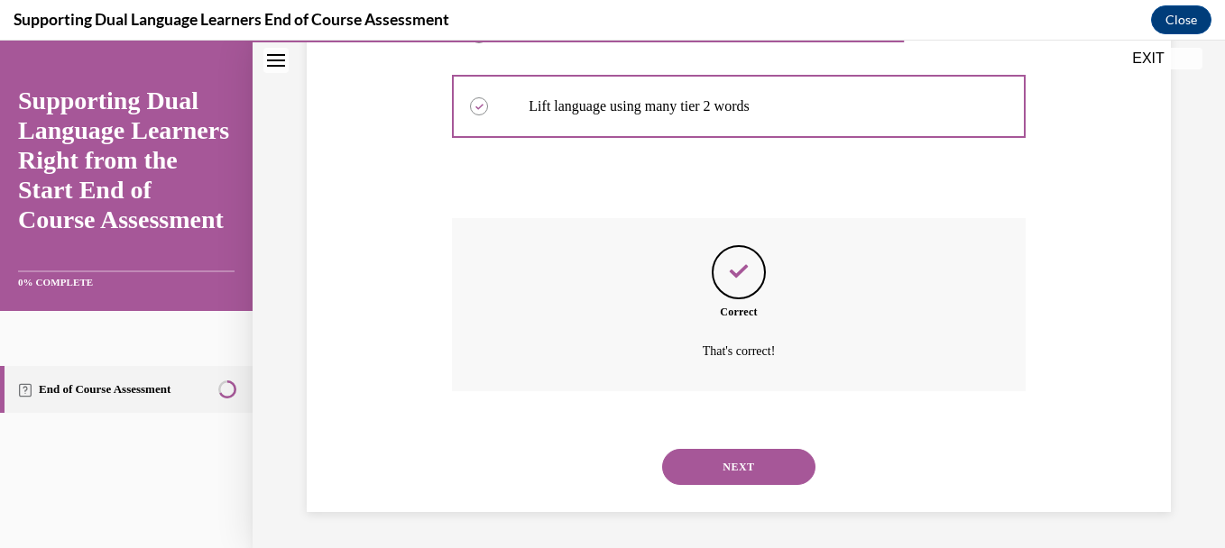
click at [738, 467] on button "NEXT" at bounding box center [738, 467] width 153 height 36
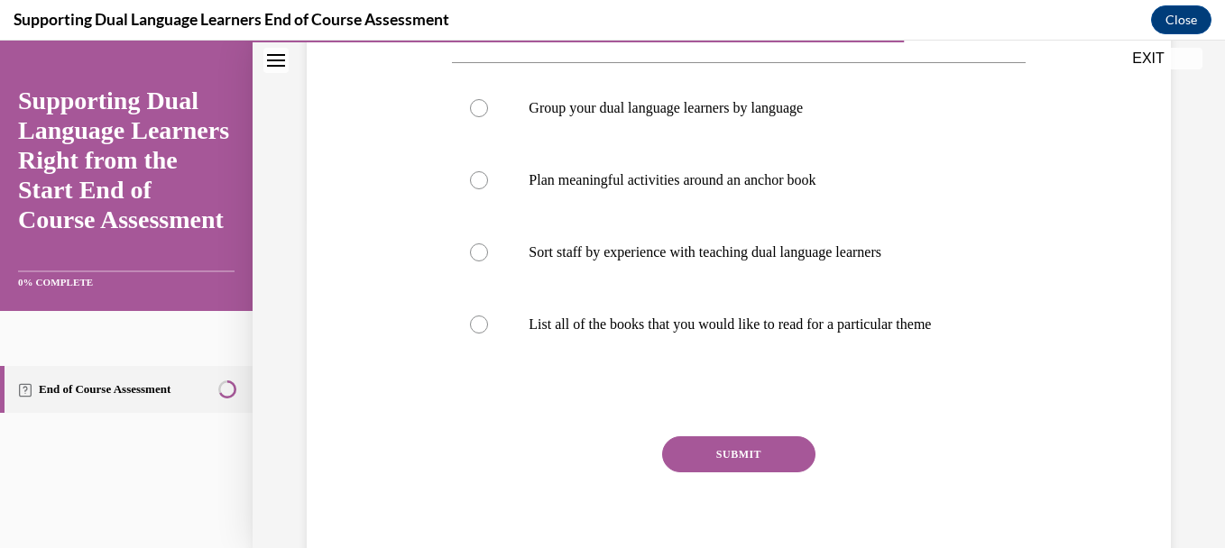
scroll to position [294, 0]
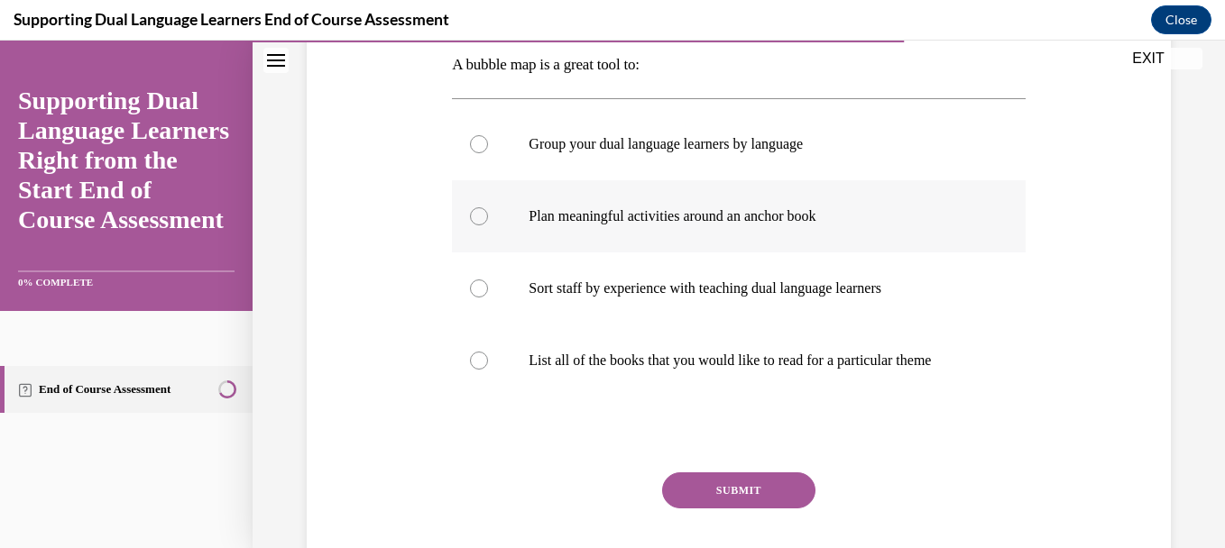
click at [476, 223] on div at bounding box center [479, 216] width 18 height 18
click at [476, 223] on input "Plan meaningful activities around an anchor book" at bounding box center [479, 216] width 18 height 18
radio input "true"
click at [724, 480] on button "SUBMIT" at bounding box center [738, 491] width 153 height 36
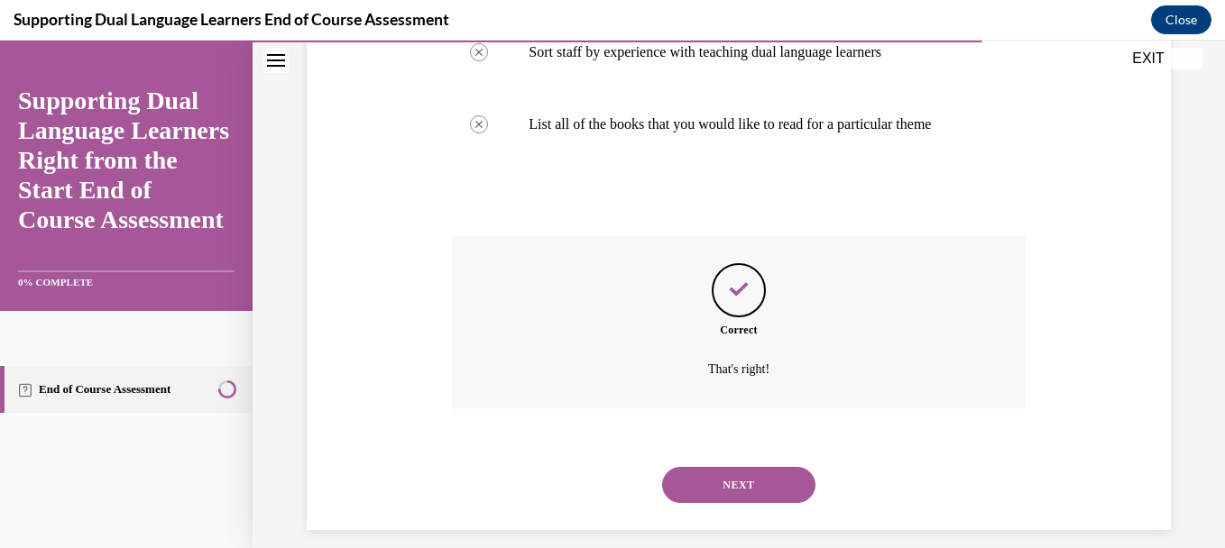
scroll to position [548, 0]
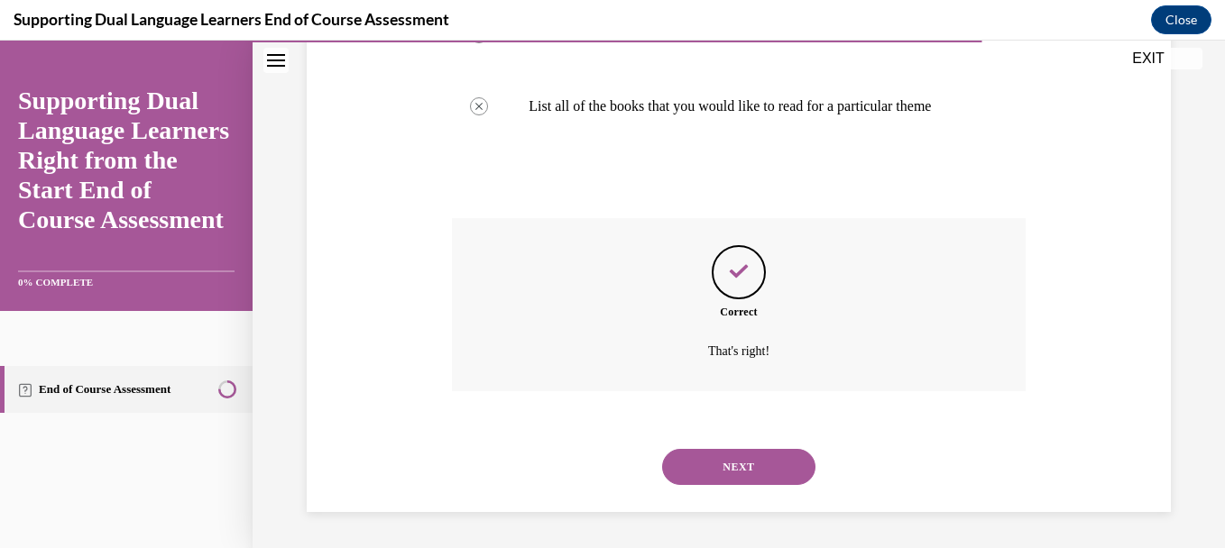
click at [724, 480] on button "NEXT" at bounding box center [738, 467] width 153 height 36
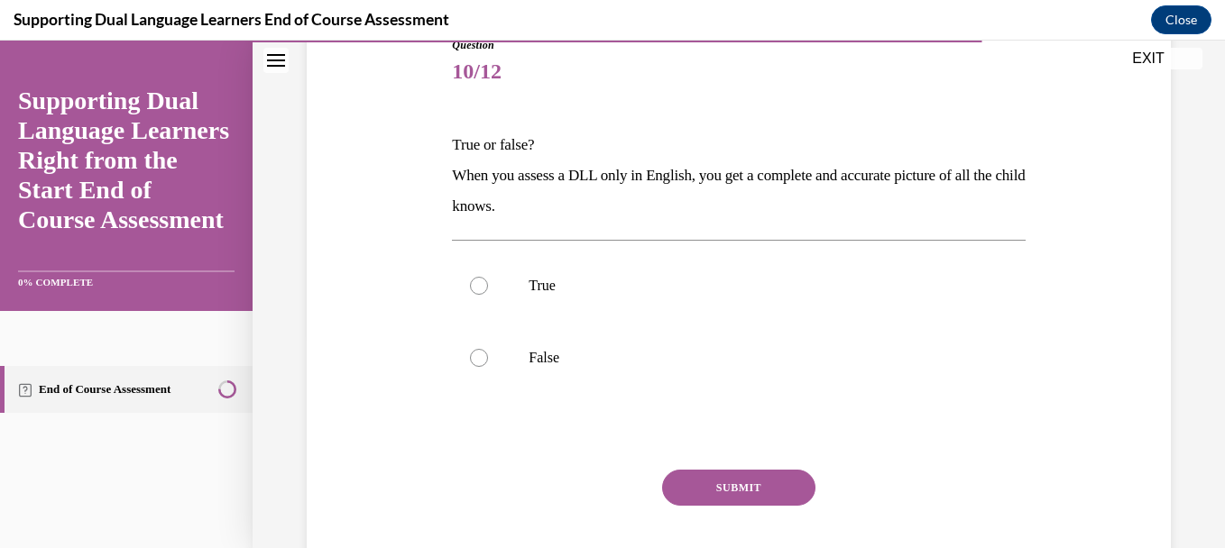
scroll to position [216, 0]
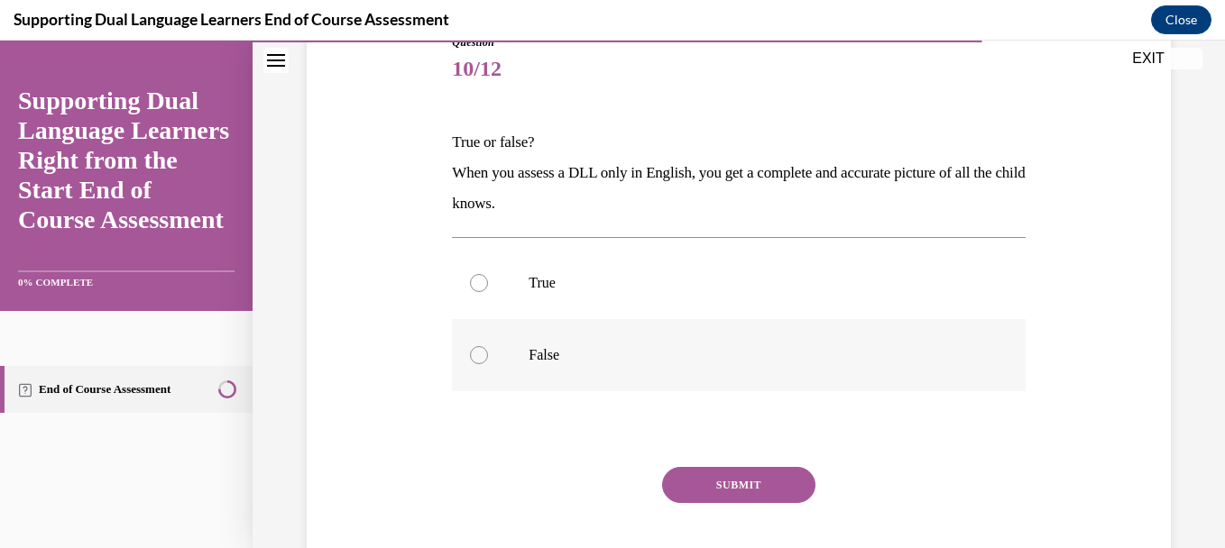
click at [476, 356] on div at bounding box center [479, 355] width 18 height 18
click at [476, 356] on input "False" at bounding box center [479, 355] width 18 height 18
radio input "true"
click at [738, 476] on button "SUBMIT" at bounding box center [738, 485] width 153 height 36
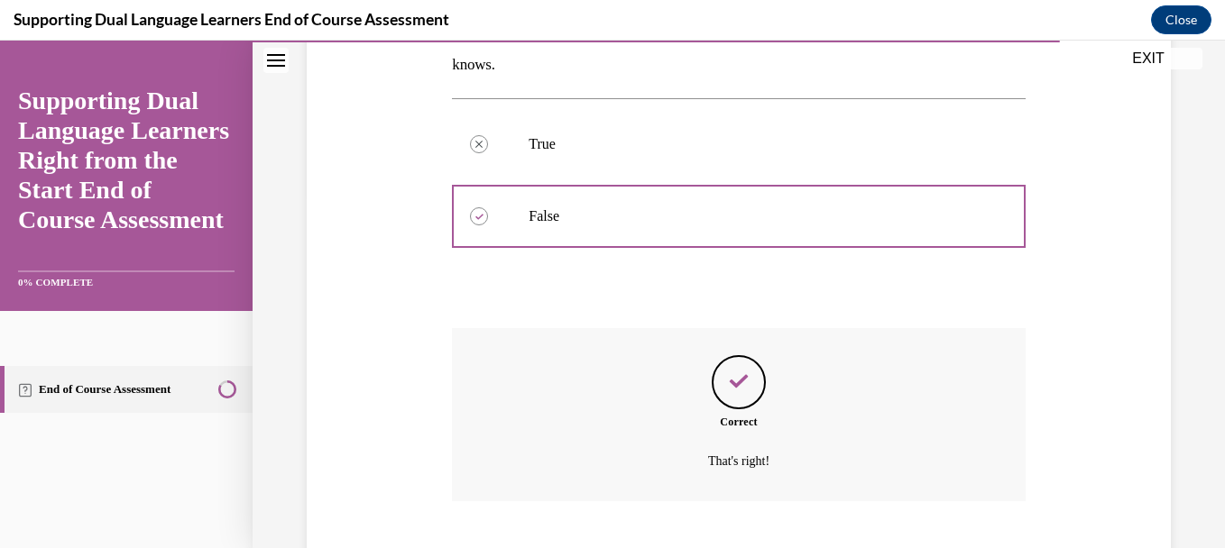
scroll to position [465, 0]
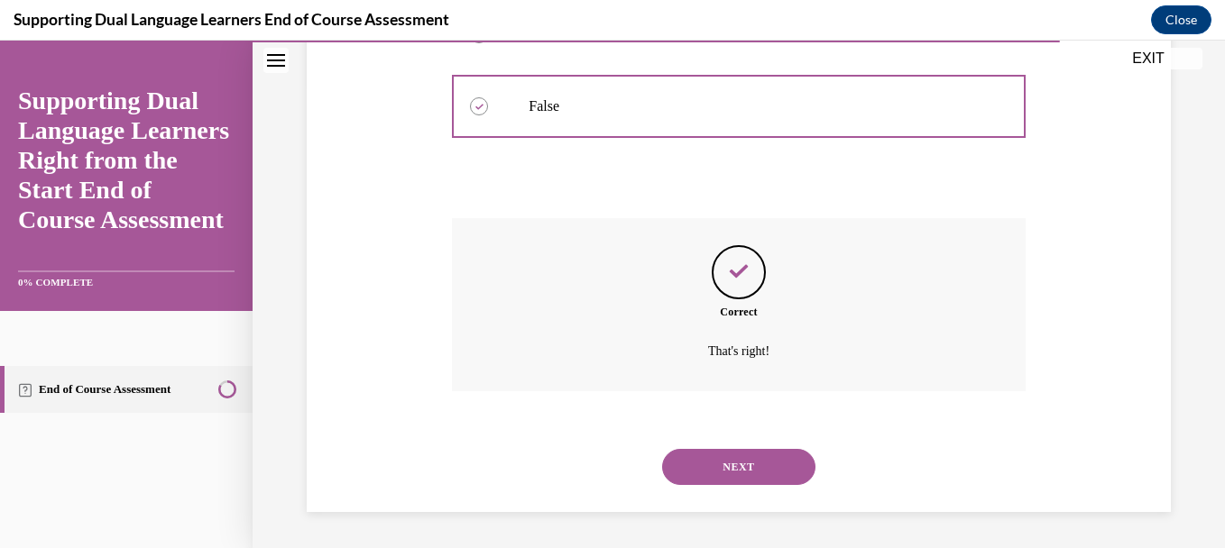
click at [739, 457] on button "NEXT" at bounding box center [738, 467] width 153 height 36
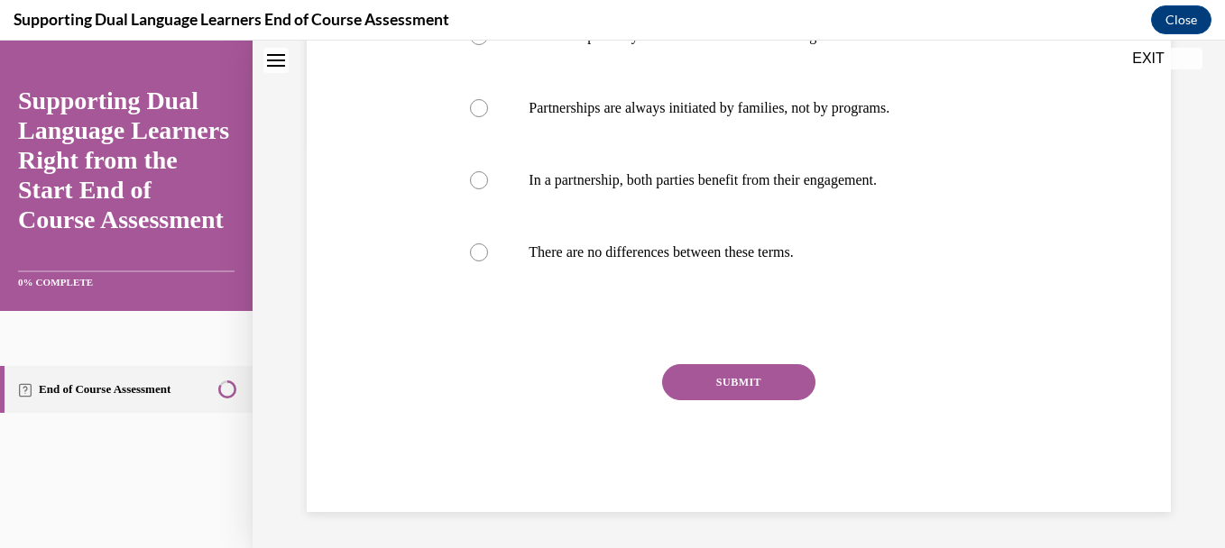
scroll to position [0, 0]
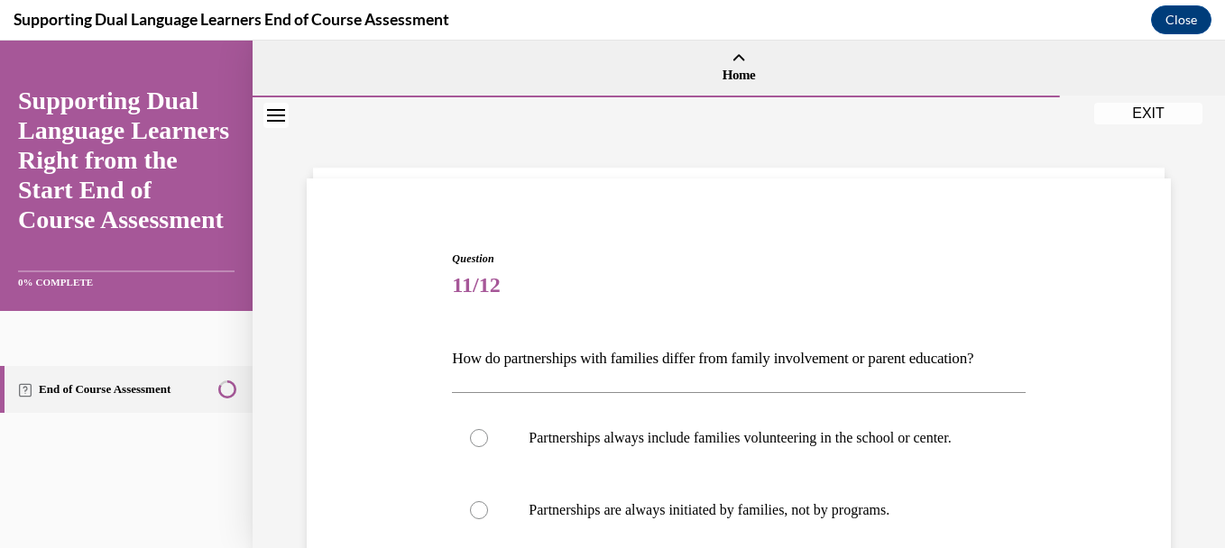
click at [1101, 449] on div "Question 11/12 How do partnerships with families differ from family involvement…" at bounding box center [738, 556] width 873 height 718
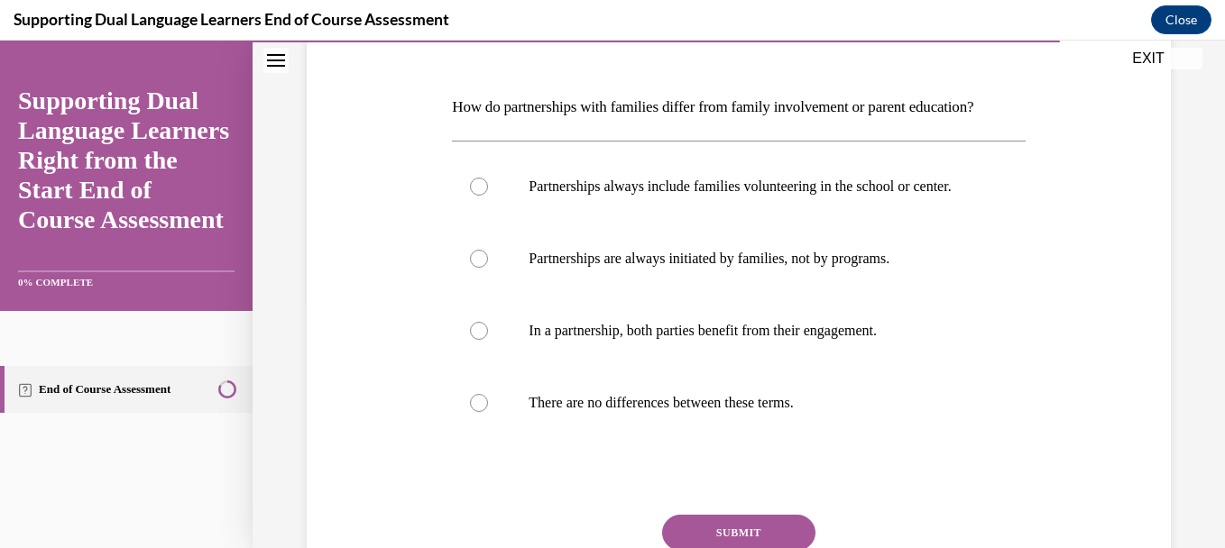
scroll to position [253, 0]
click at [478, 339] on div at bounding box center [479, 330] width 18 height 18
click at [478, 339] on input "In a partnership, both parties benefit from their engagement." at bounding box center [479, 330] width 18 height 18
radio input "true"
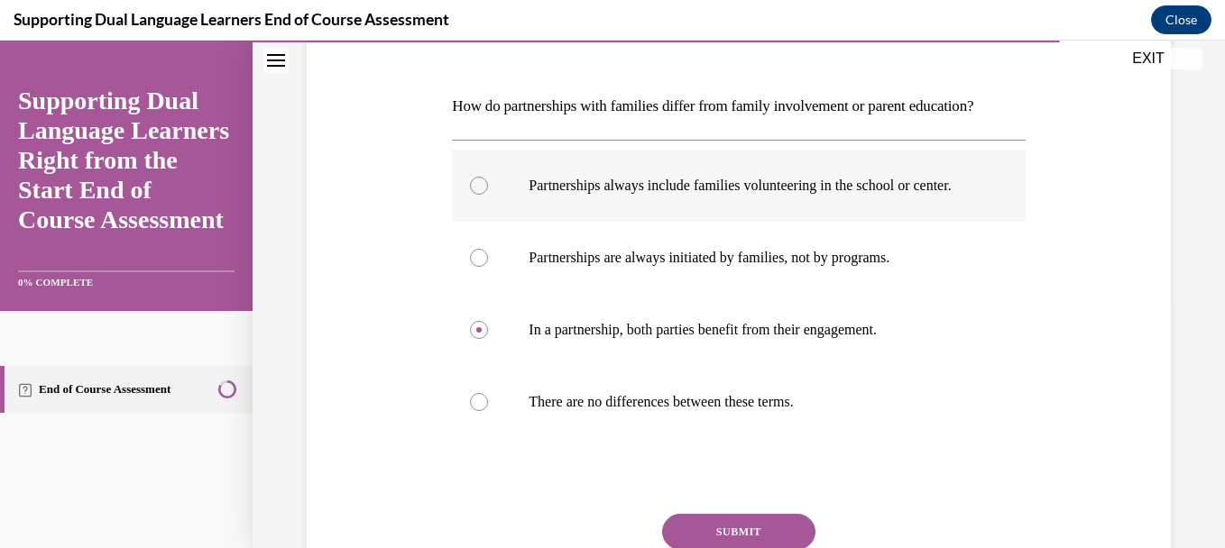
click at [480, 195] on div at bounding box center [479, 186] width 18 height 18
click at [480, 195] on input "Partnerships always include families volunteering in the school or center." at bounding box center [479, 186] width 18 height 18
radio input "true"
click at [474, 339] on div at bounding box center [479, 330] width 18 height 18
click at [474, 339] on input "In a partnership, both parties benefit from their engagement." at bounding box center [479, 330] width 18 height 18
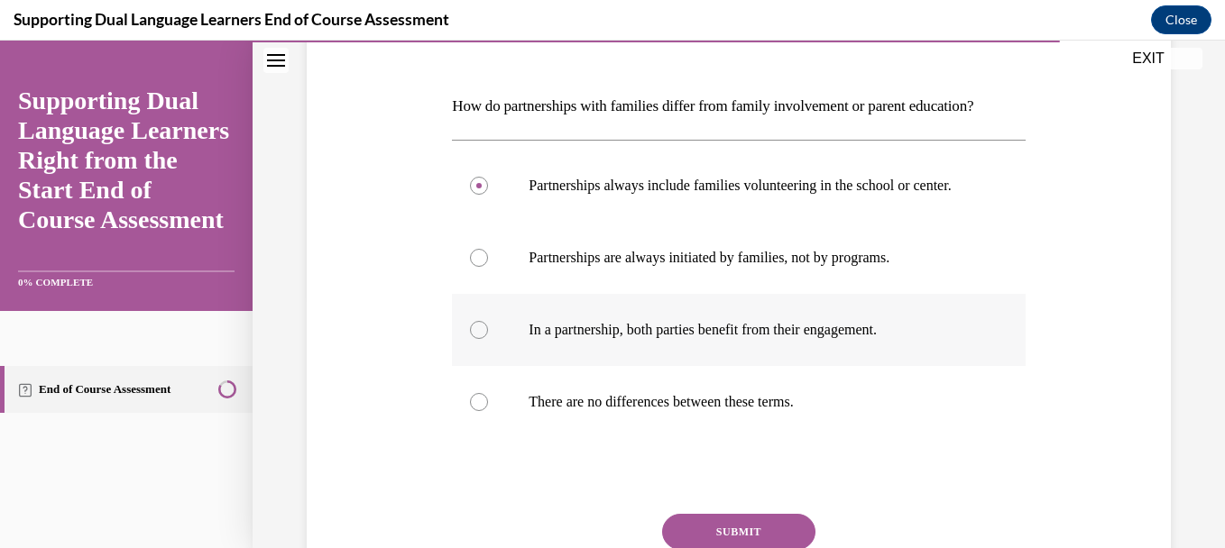
radio input "true"
click at [475, 195] on div at bounding box center [479, 186] width 18 height 18
click at [475, 195] on input "Partnerships always include families volunteering in the school or center." at bounding box center [479, 186] width 18 height 18
radio input "true"
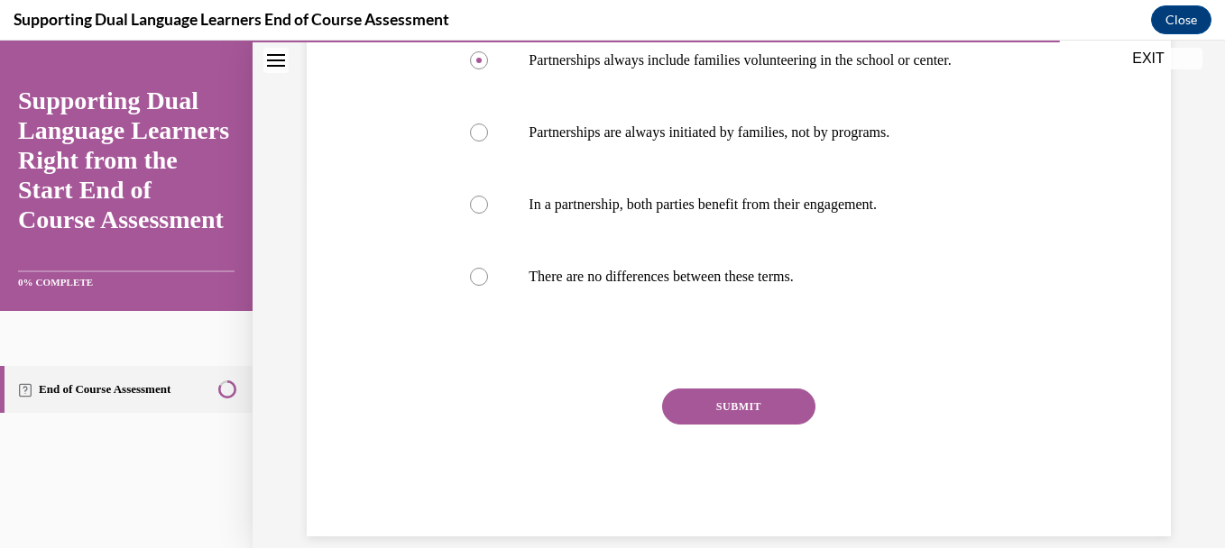
scroll to position [397, 0]
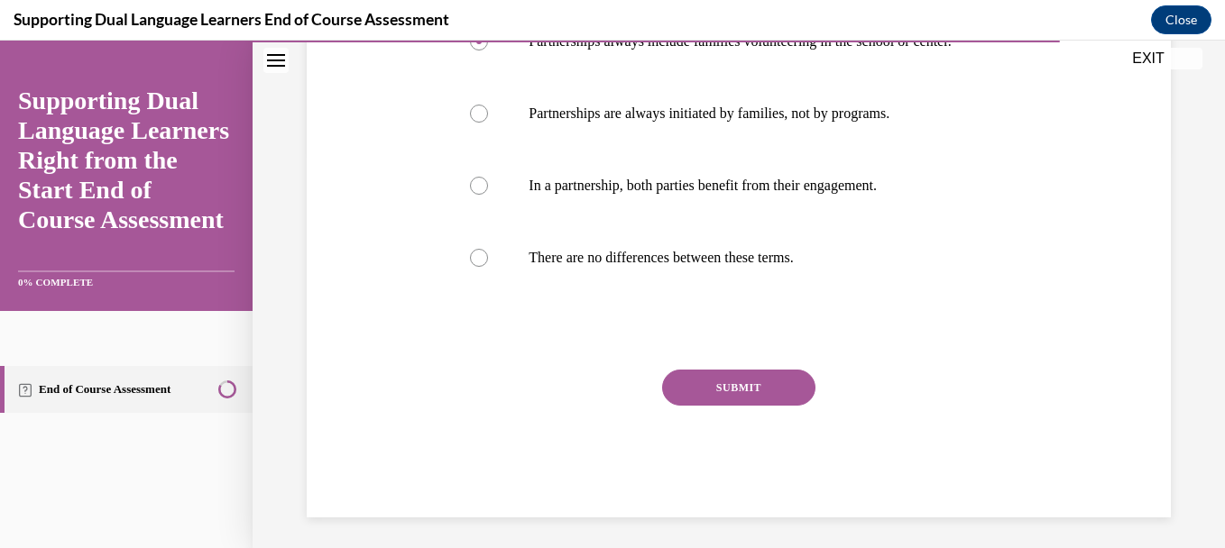
click at [742, 406] on button "SUBMIT" at bounding box center [738, 388] width 153 height 36
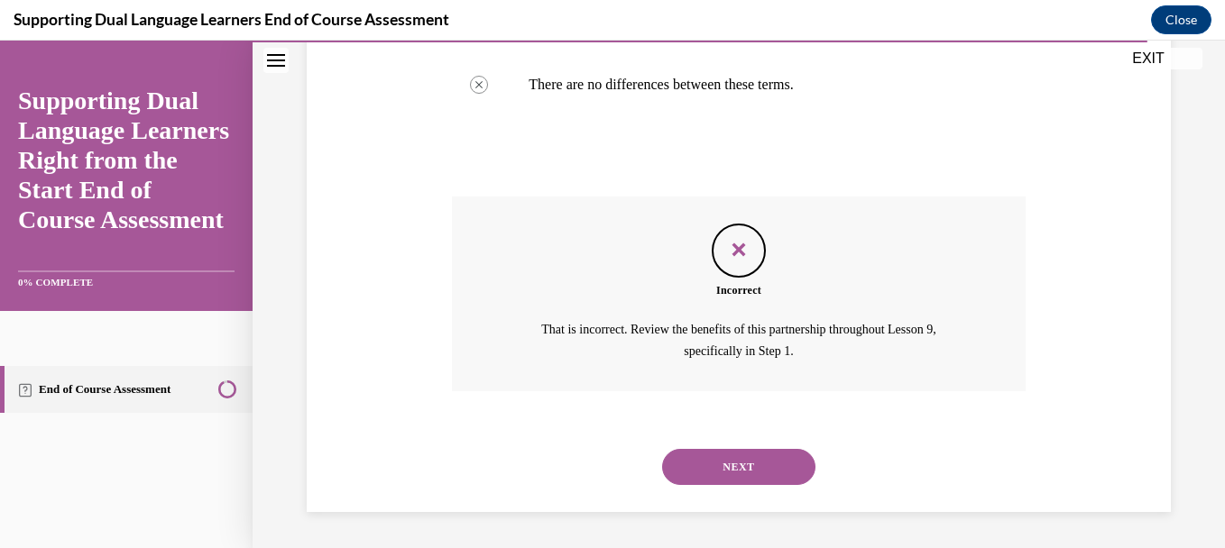
scroll to position [619, 0]
click at [739, 459] on button "NEXT" at bounding box center [738, 467] width 153 height 36
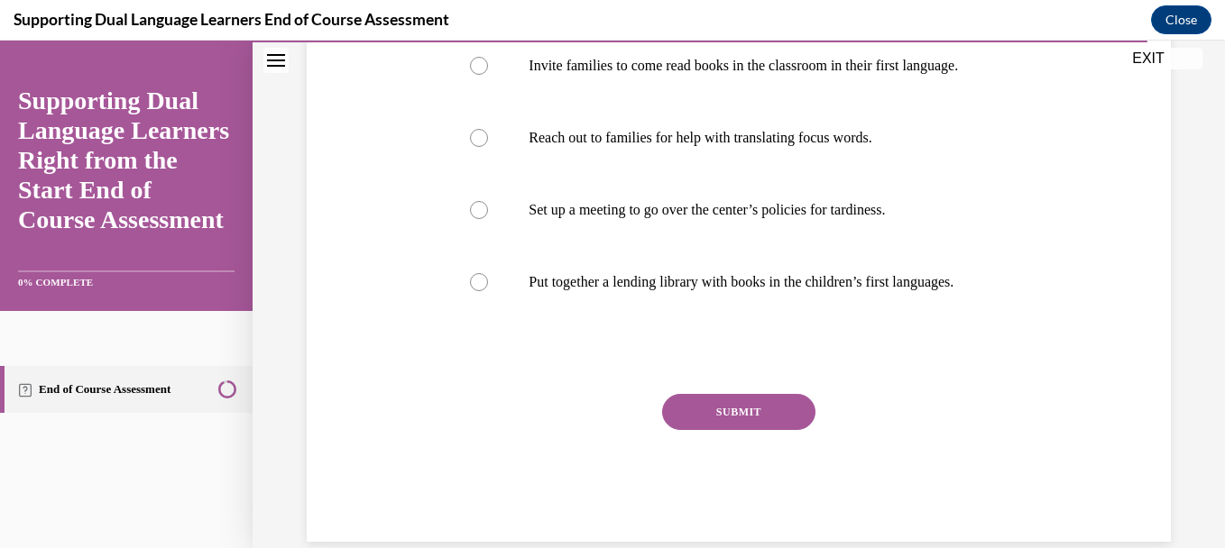
scroll to position [433, 0]
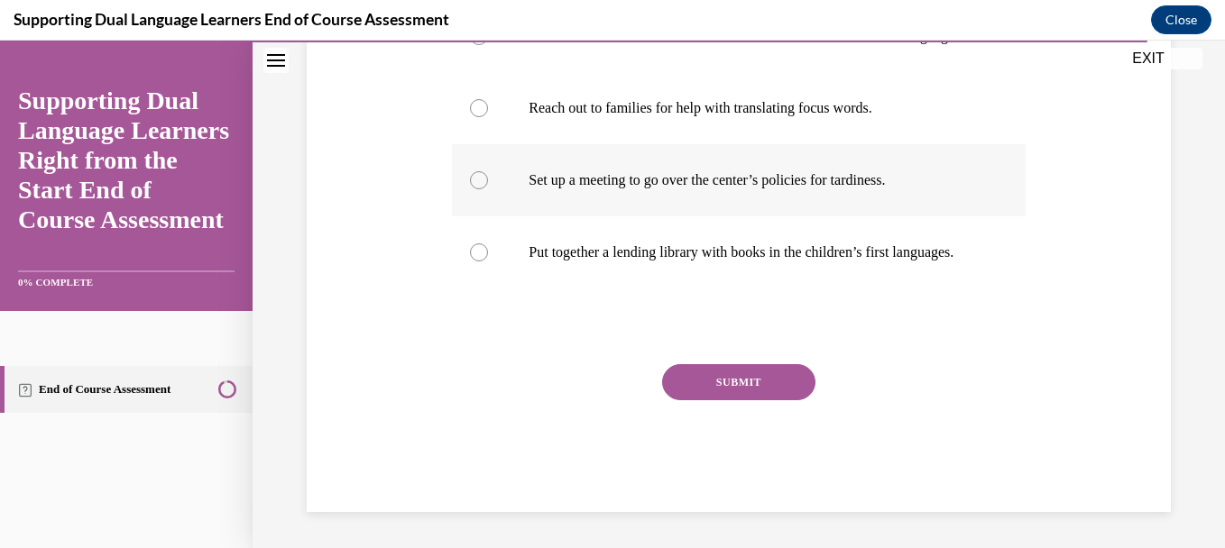
click at [477, 189] on div at bounding box center [479, 180] width 18 height 18
click at [477, 189] on input "Set up a meeting to go over the center’s policies for tardiness." at bounding box center [479, 180] width 18 height 18
radio input "true"
drag, startPoint x: 728, startPoint y: 410, endPoint x: 731, endPoint y: 401, distance: 10.3
click at [731, 401] on button "SUBMIT" at bounding box center [738, 382] width 153 height 36
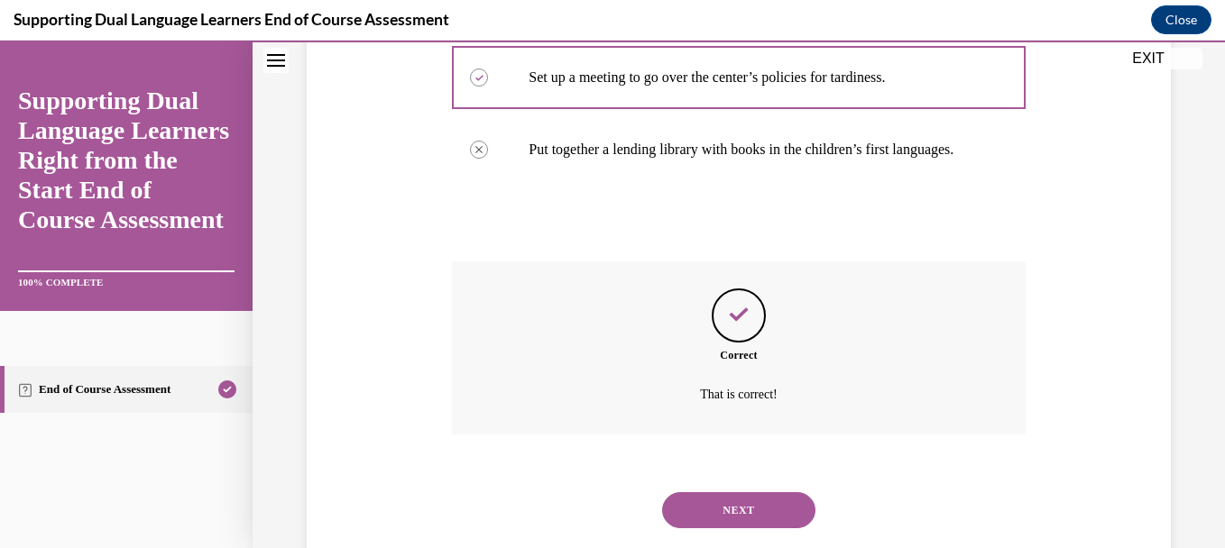
scroll to position [615, 0]
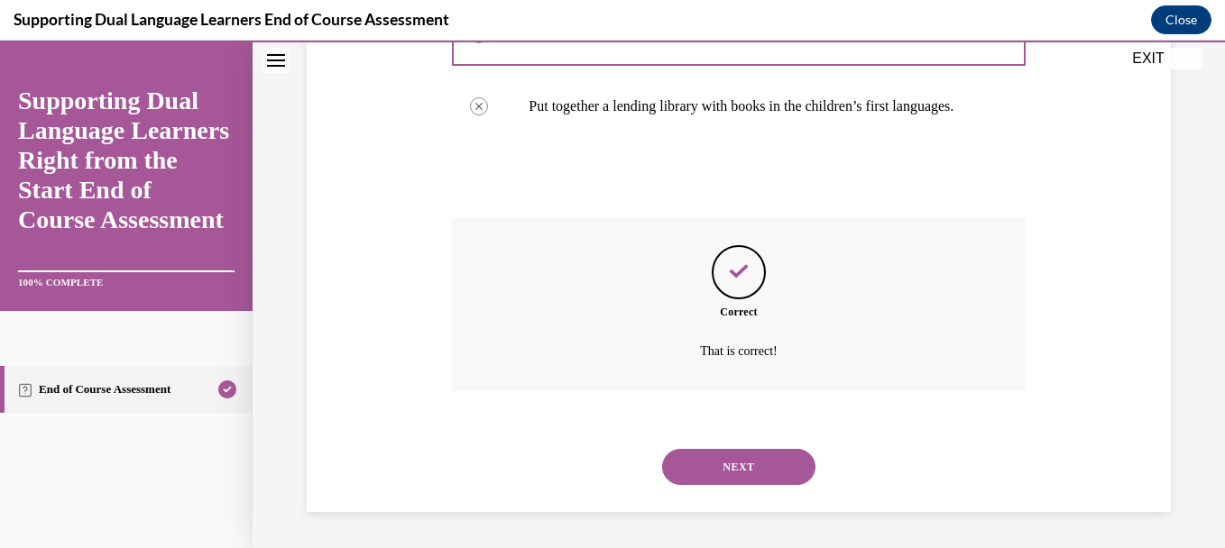
click at [740, 461] on button "NEXT" at bounding box center [738, 467] width 153 height 36
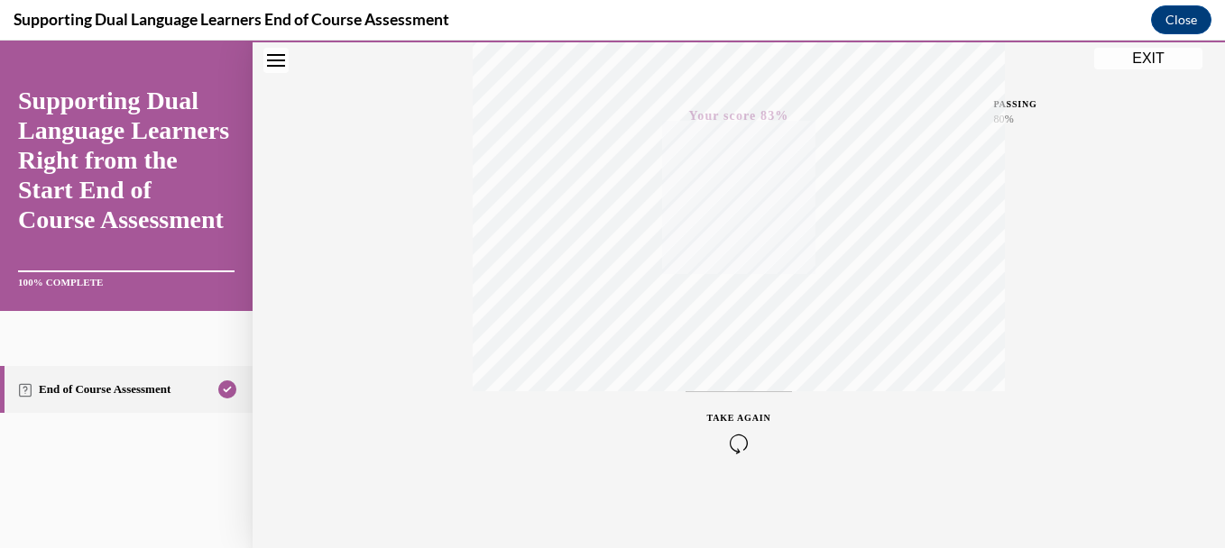
scroll to position [417, 0]
click at [1205, 534] on div "Quiz Results PASSING 80% Your score 83% Passed PASSING 80% Your score Your scor…" at bounding box center [739, 115] width 972 height 868
click at [1147, 57] on button "EXIT" at bounding box center [1148, 59] width 108 height 22
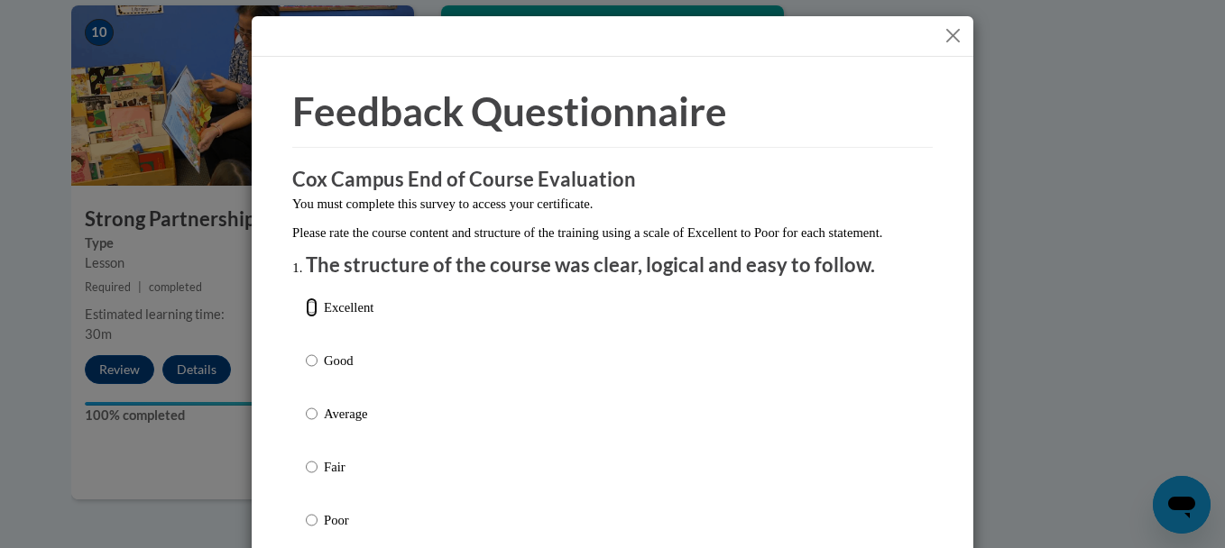
click at [307, 318] on input "Excellent" at bounding box center [312, 308] width 12 height 20
radio input "true"
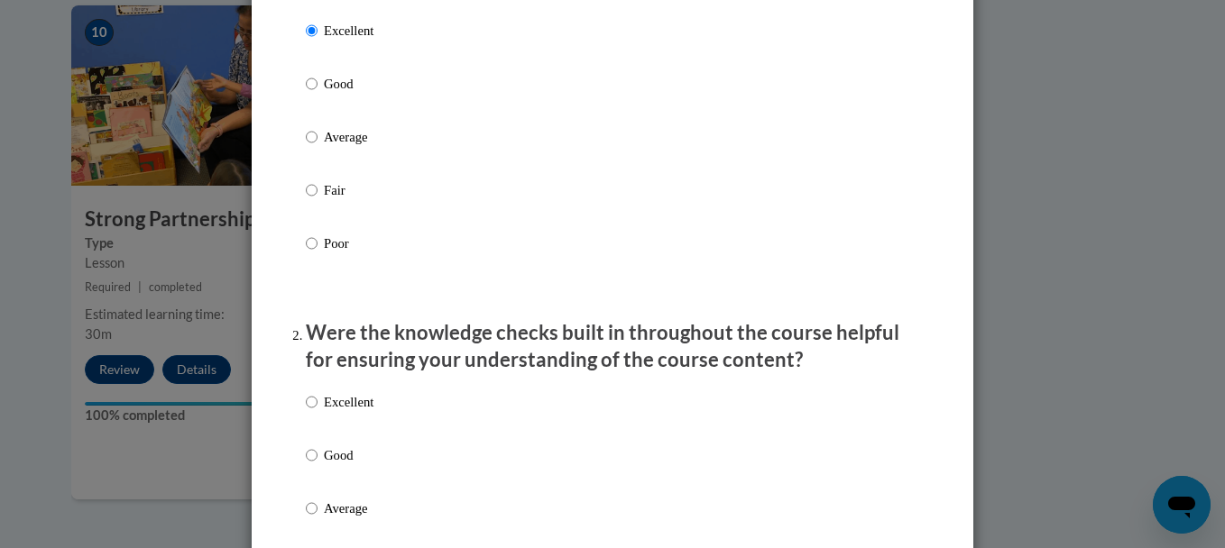
scroll to position [325, 0]
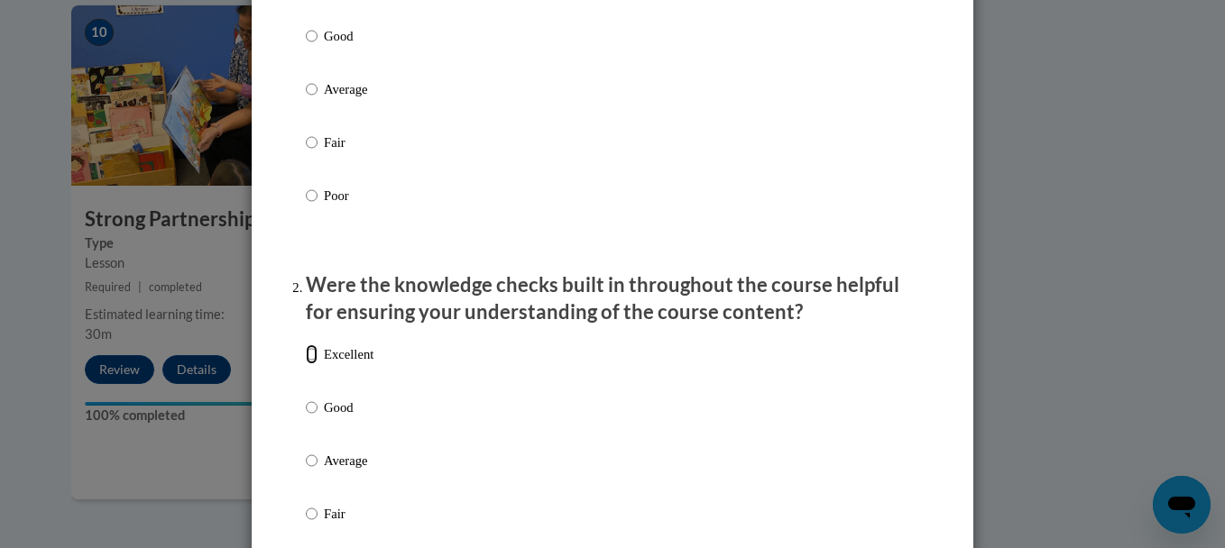
click at [306, 364] on input "Excellent" at bounding box center [312, 355] width 12 height 20
radio input "true"
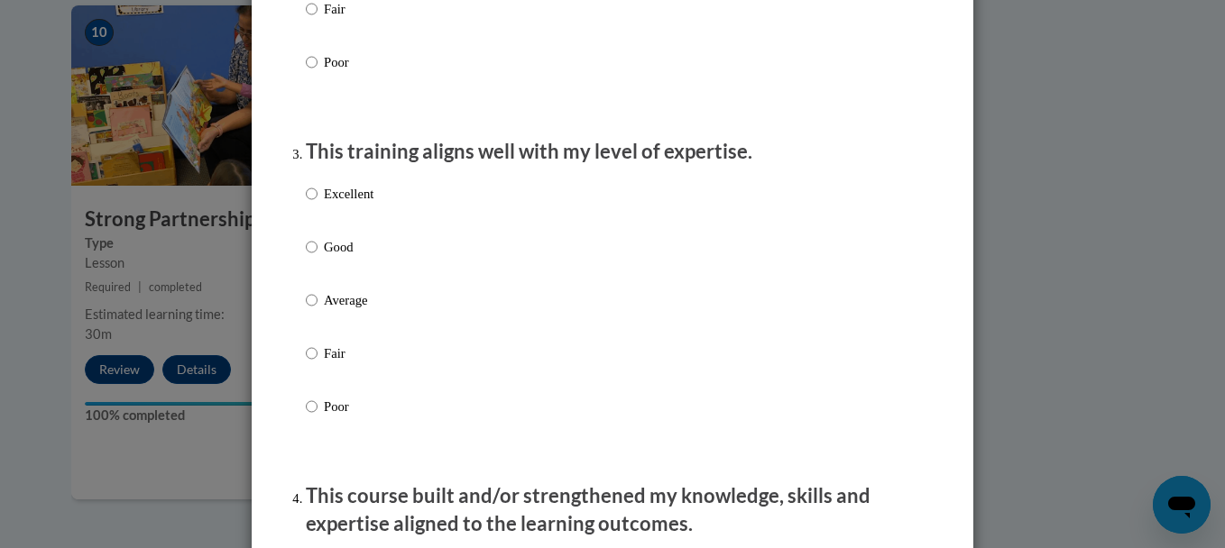
scroll to position [878, 0]
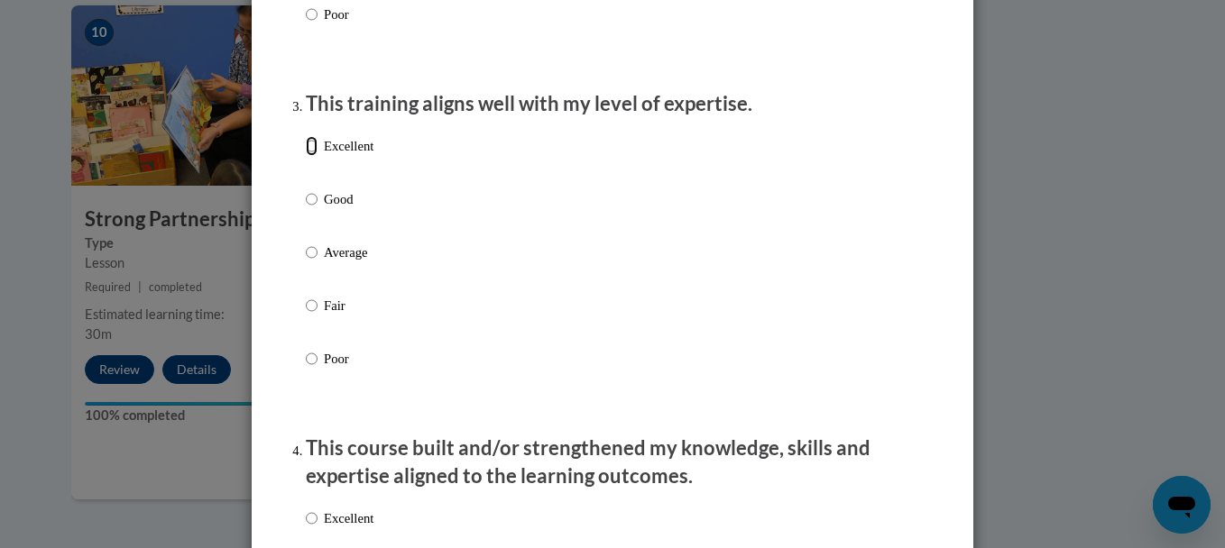
click at [306, 156] on input "Excellent" at bounding box center [312, 146] width 12 height 20
radio input "true"
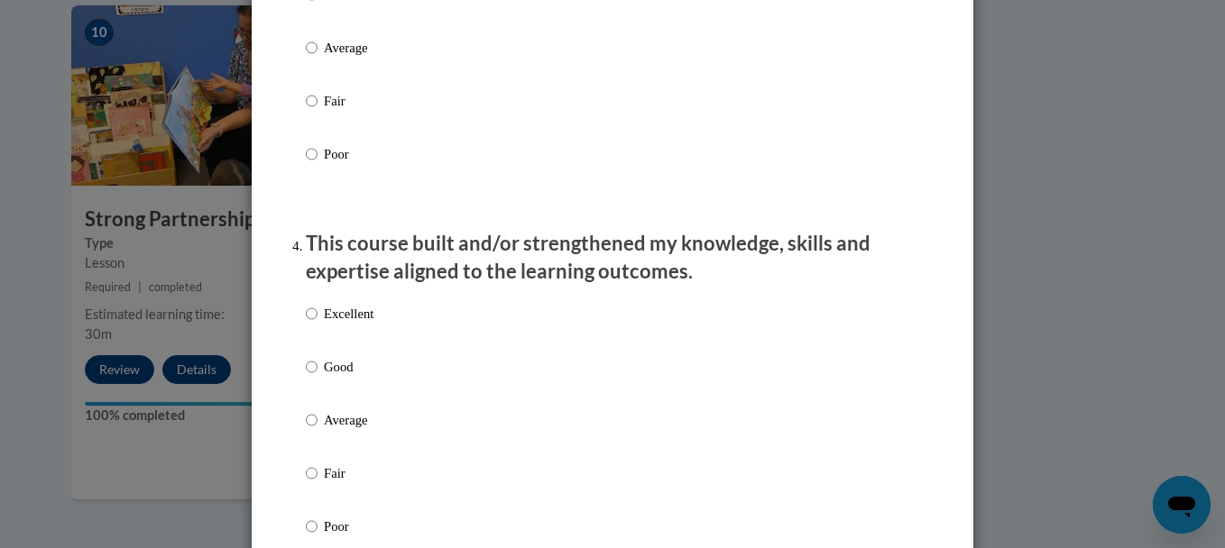
scroll to position [1142, 0]
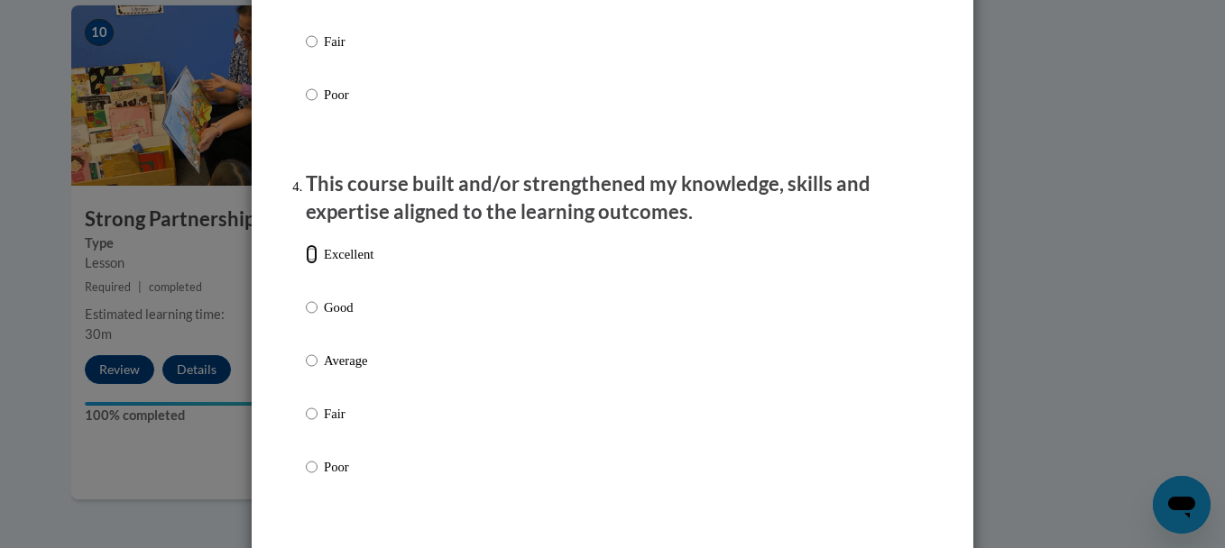
click at [306, 264] on input "Excellent" at bounding box center [312, 254] width 12 height 20
radio input "true"
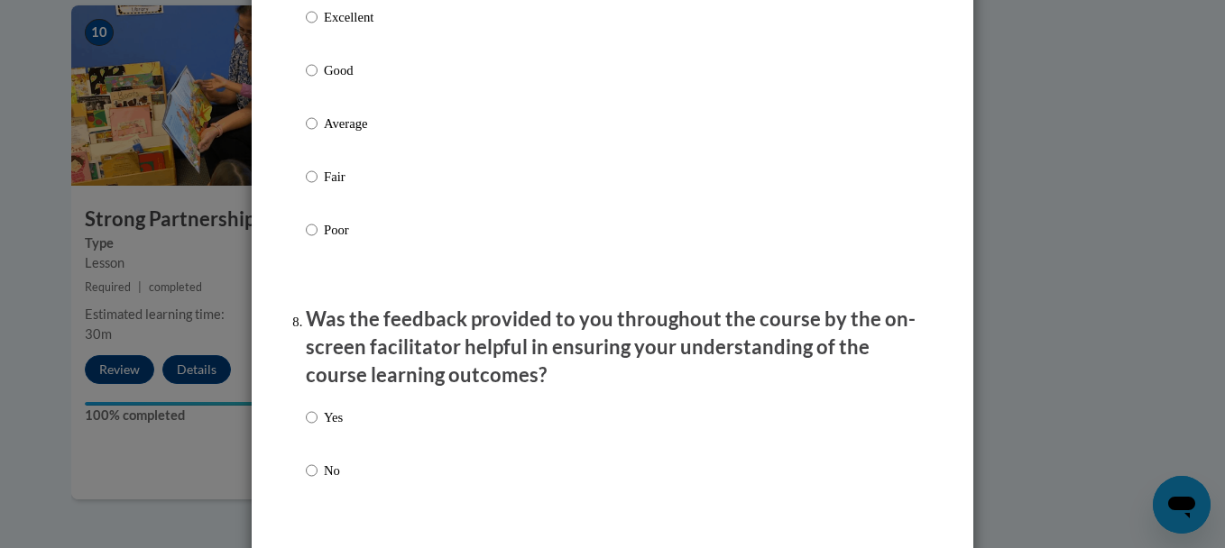
scroll to position [2438, 0]
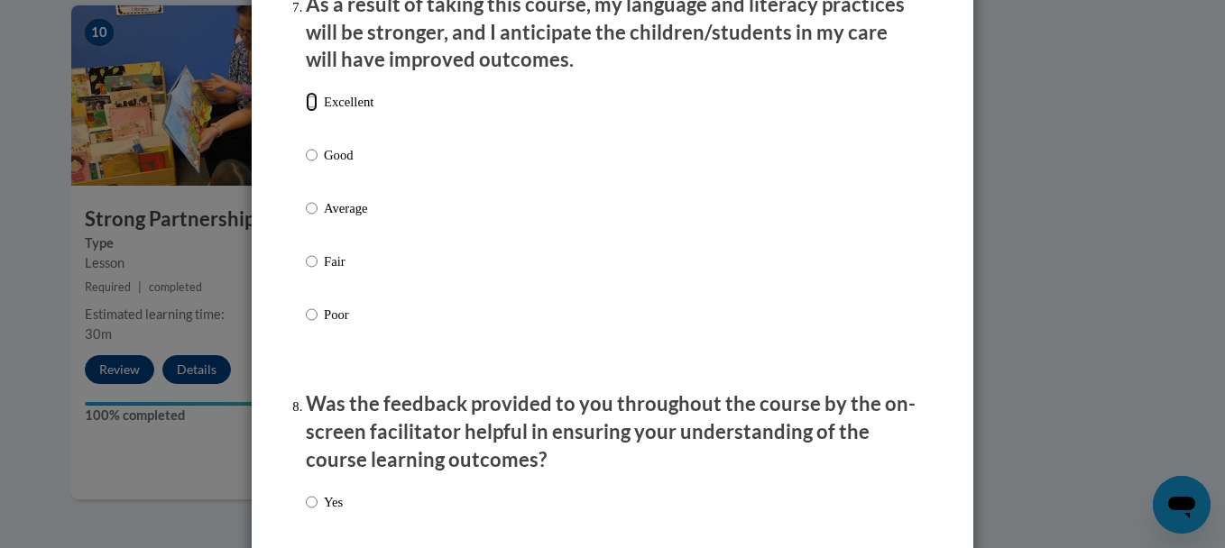
click at [306, 112] on input "Excellent" at bounding box center [312, 102] width 12 height 20
radio input "true"
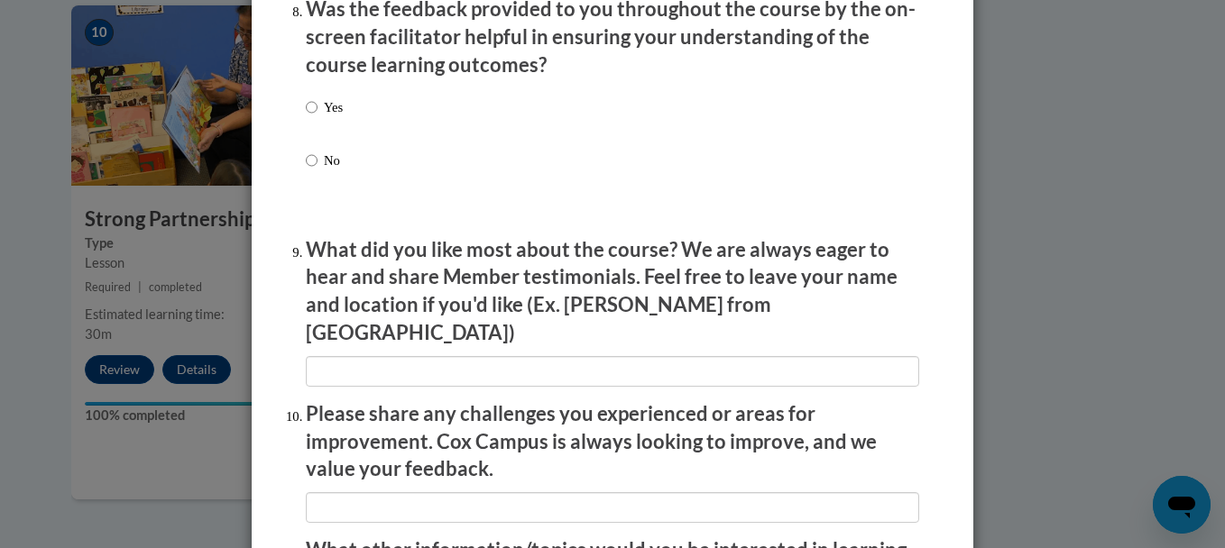
scroll to position [2822, 0]
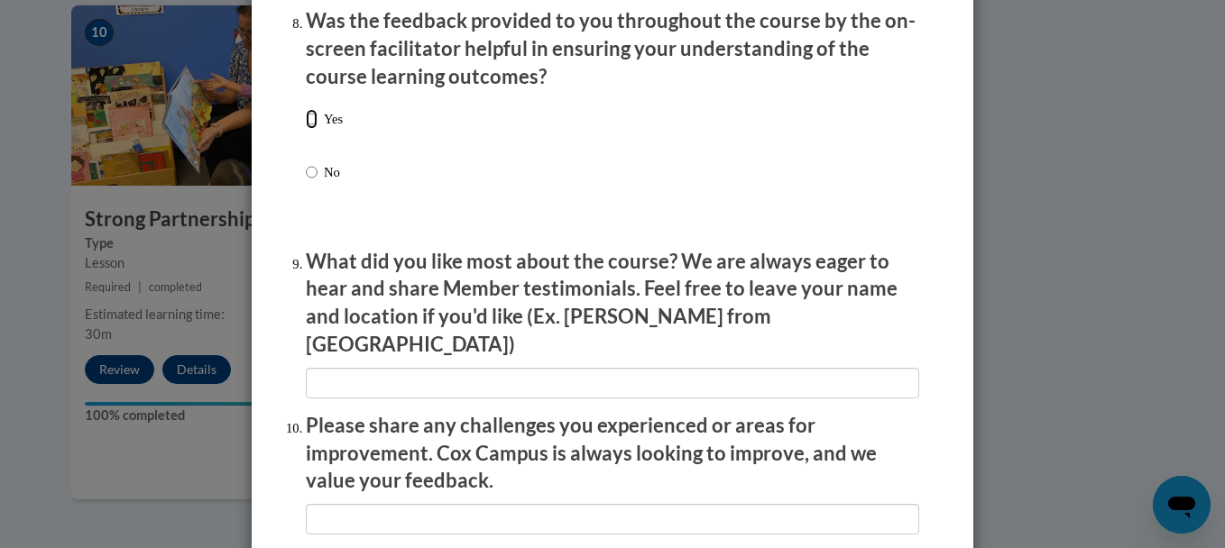
click at [306, 129] on input "Yes" at bounding box center [312, 119] width 12 height 20
radio input "true"
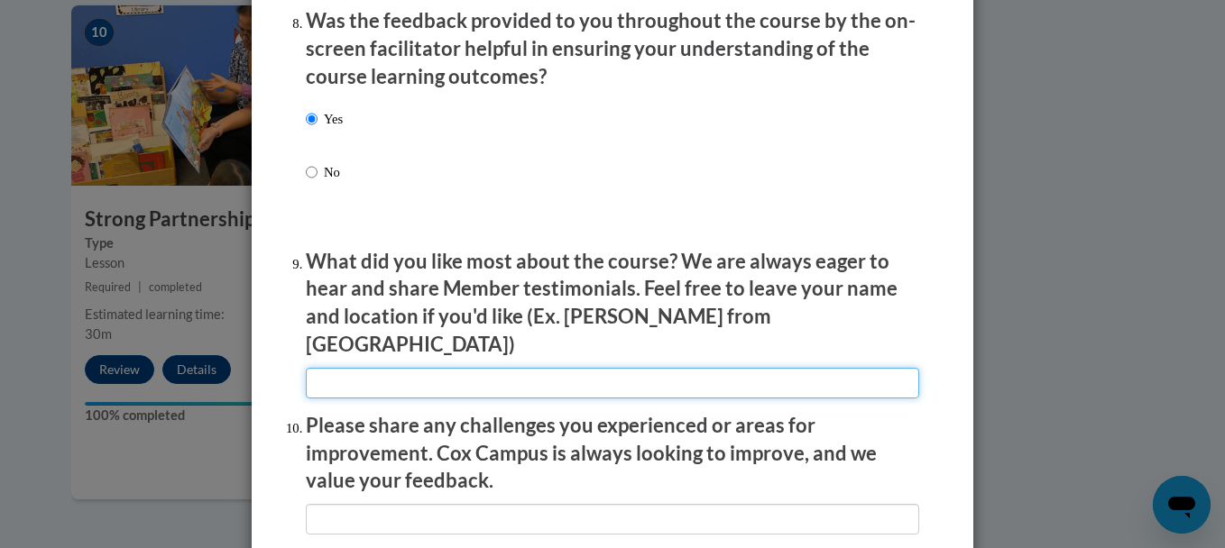
click at [318, 368] on input "textbox" at bounding box center [612, 383] width 613 height 31
type input "All of the information was and will be helpful"
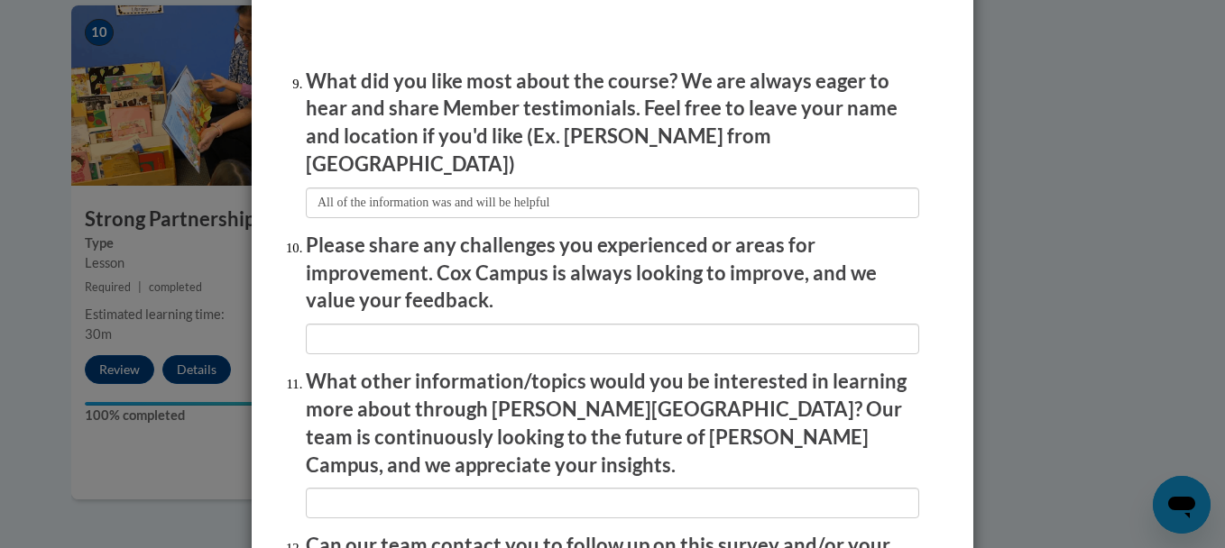
scroll to position [3038, 0]
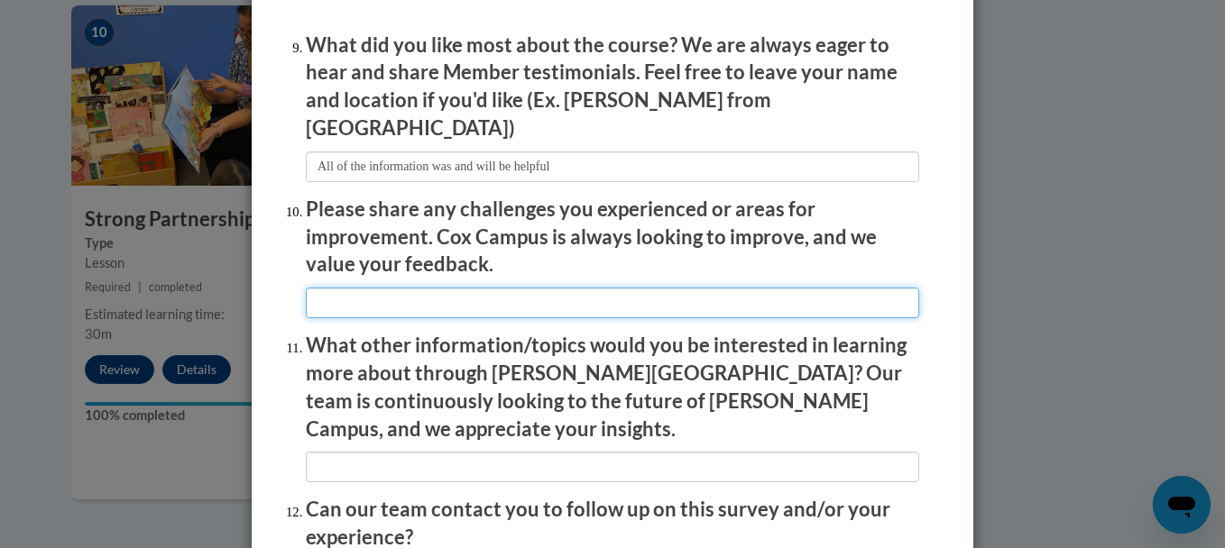
click at [308, 290] on input "textbox" at bounding box center [612, 303] width 613 height 31
type input "none"
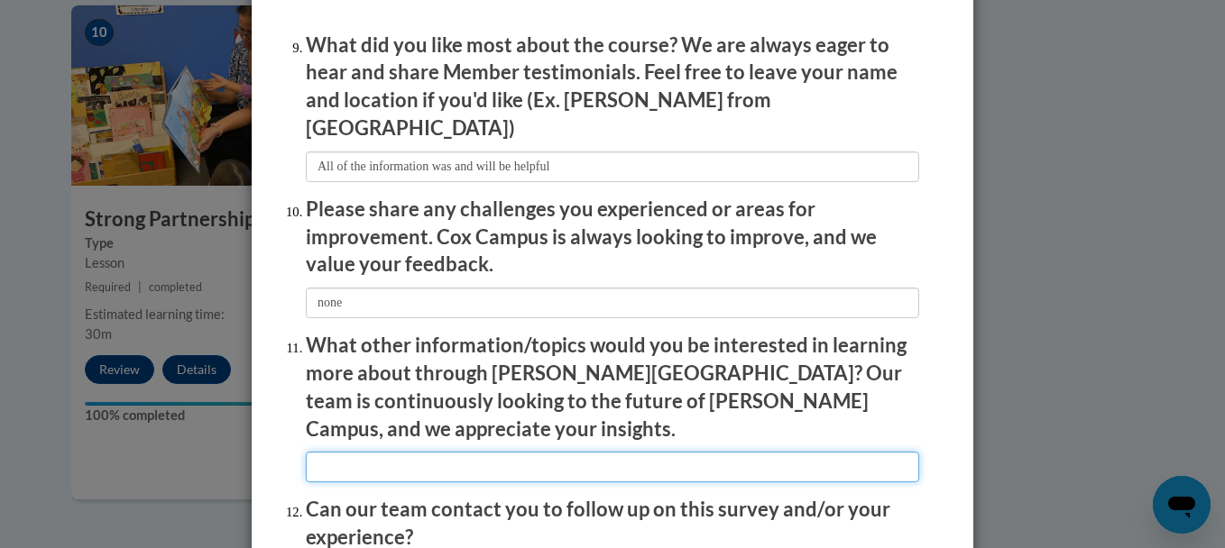
click at [314, 452] on input "textbox" at bounding box center [612, 467] width 613 height 31
type input "N/A"
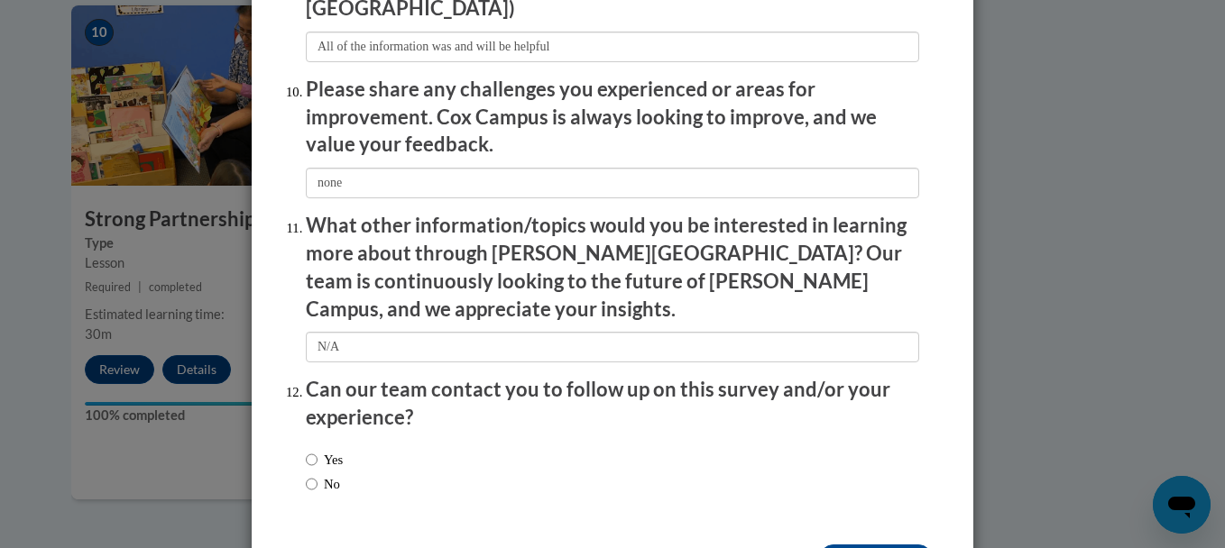
scroll to position [3200, 0]
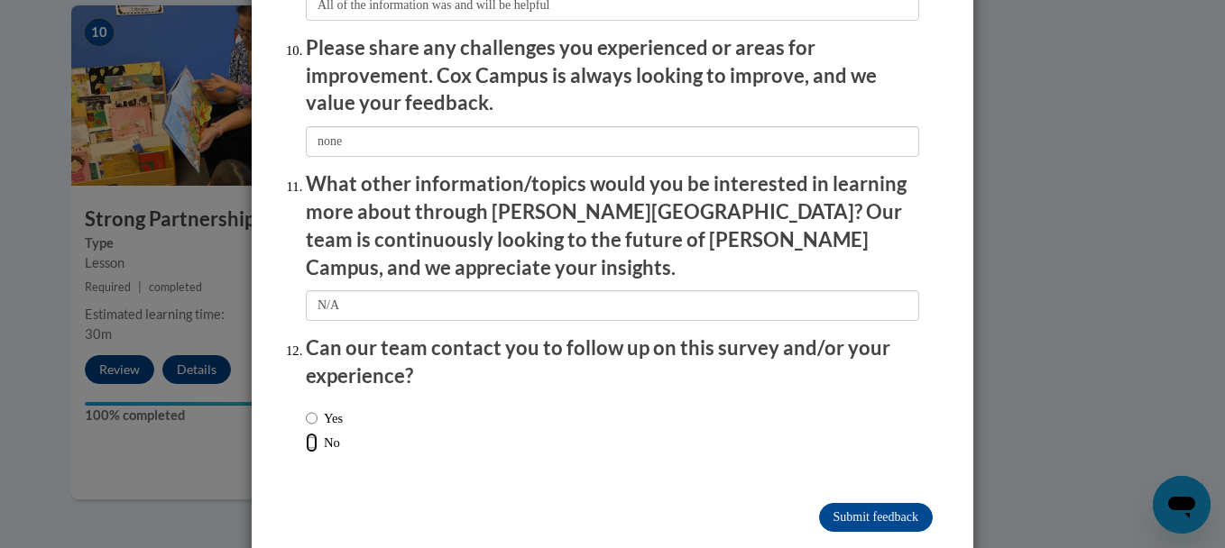
click at [306, 433] on input "No" at bounding box center [312, 443] width 12 height 20
radio input "true"
click at [844, 503] on input "Submit feedback" at bounding box center [876, 517] width 114 height 29
